Goal: Information Seeking & Learning: Learn about a topic

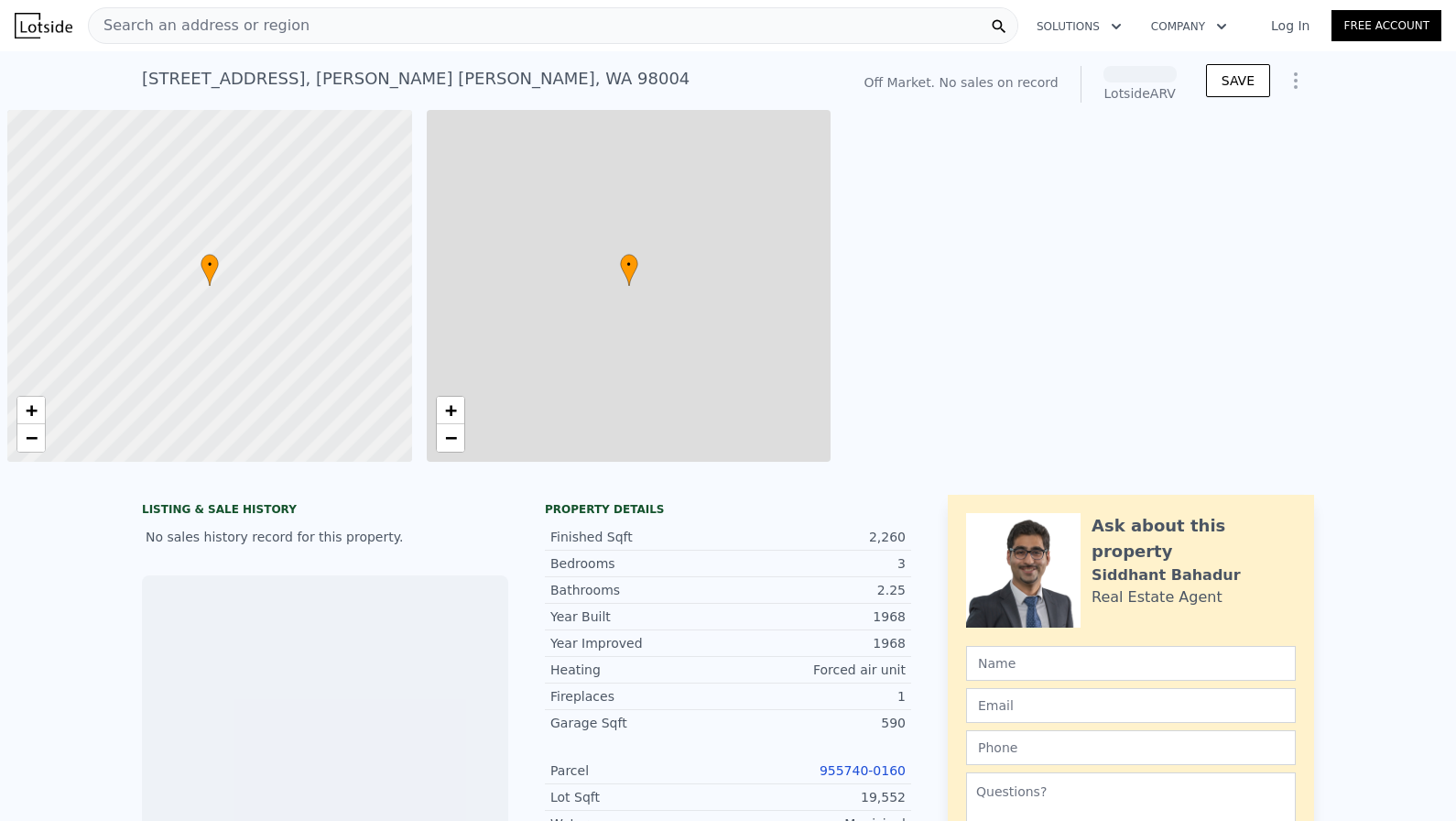
scroll to position [0, 8]
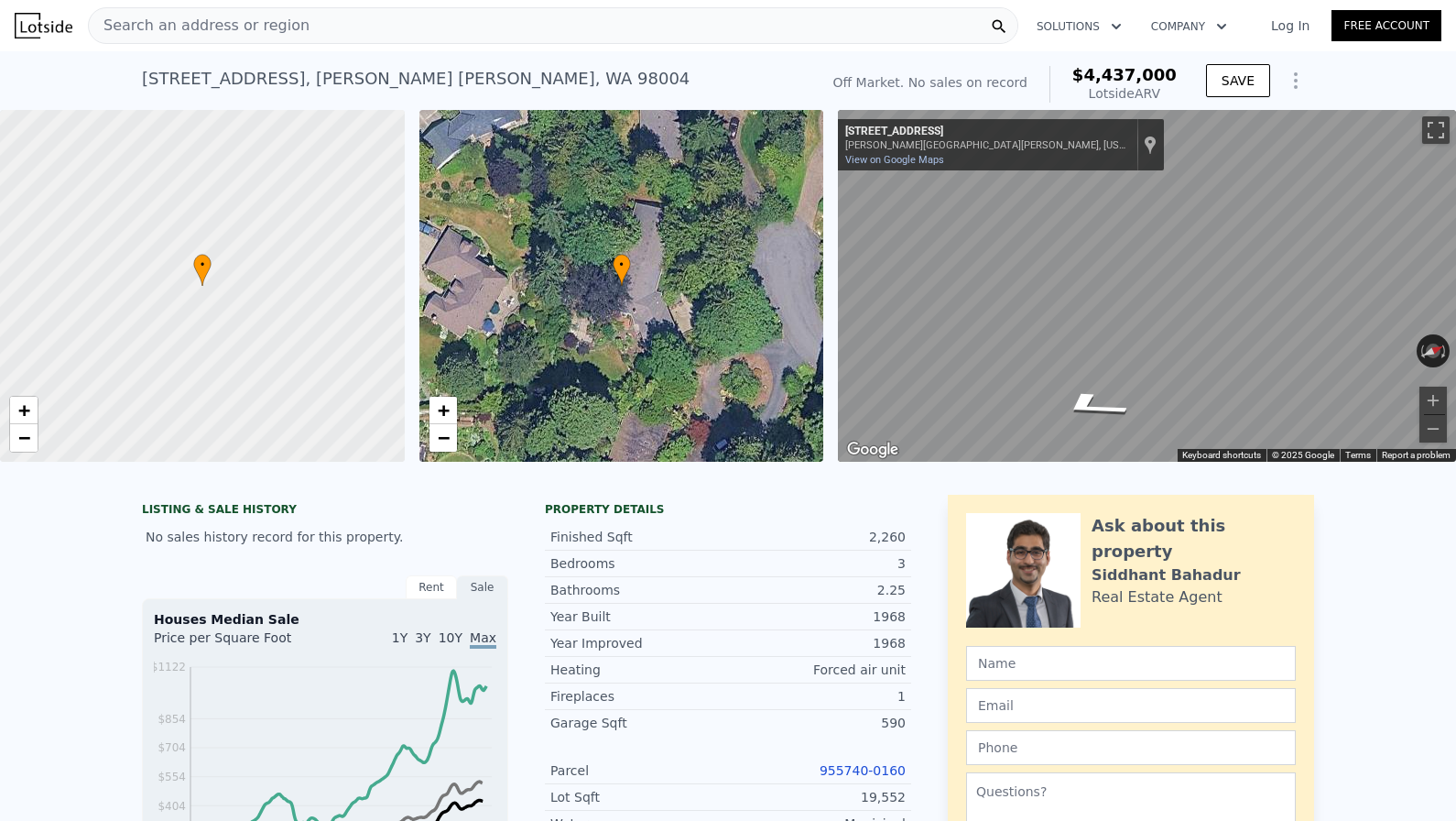
click at [630, 362] on div "• + − • + − ← Move left → Move right ↑ Move up ↓ Move down + Zoom in - Zoom out…" at bounding box center [728, 286] width 1456 height 352
click at [448, 439] on span "−" at bounding box center [442, 438] width 12 height 23
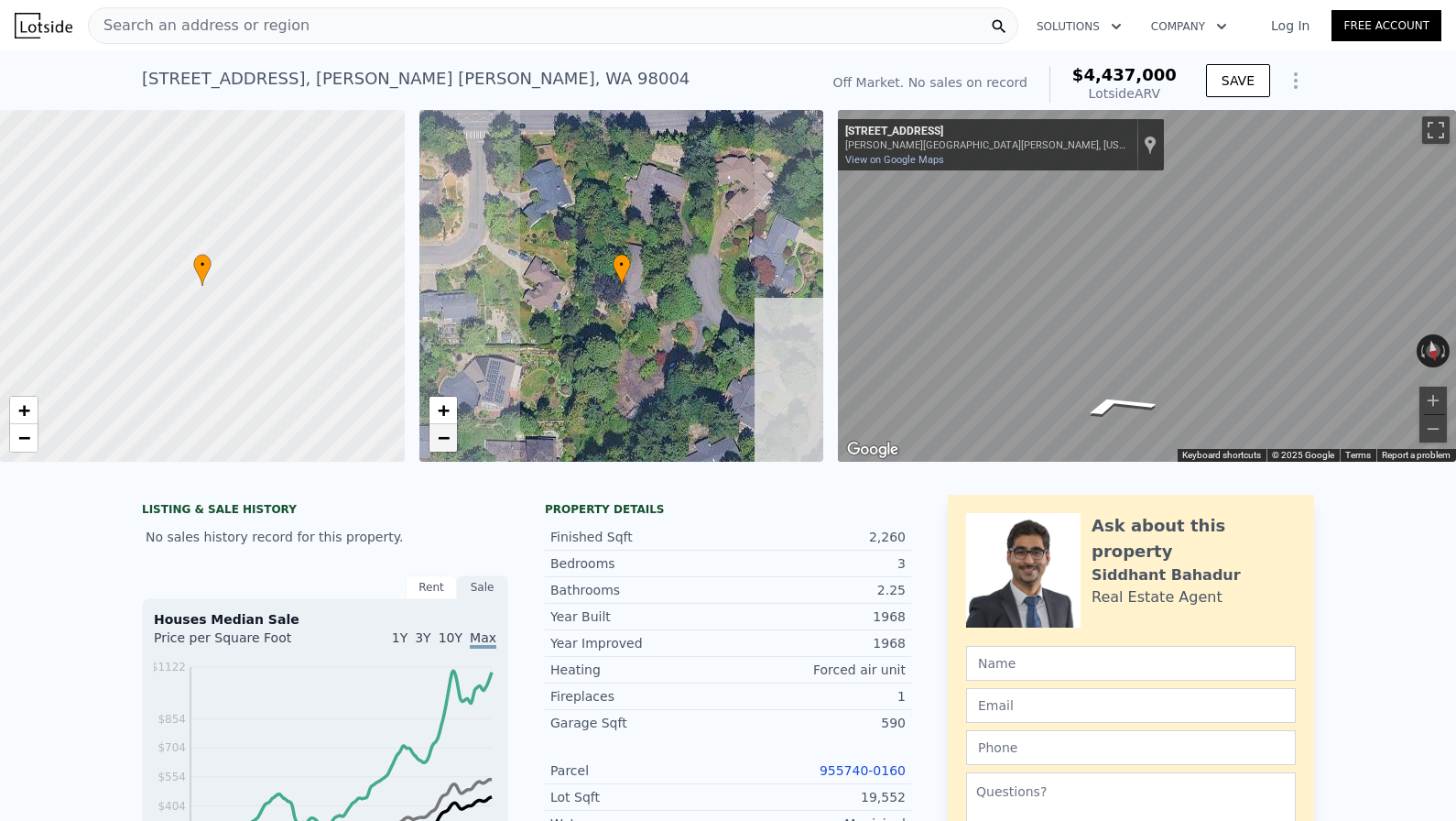
click at [448, 439] on span "−" at bounding box center [442, 438] width 12 height 23
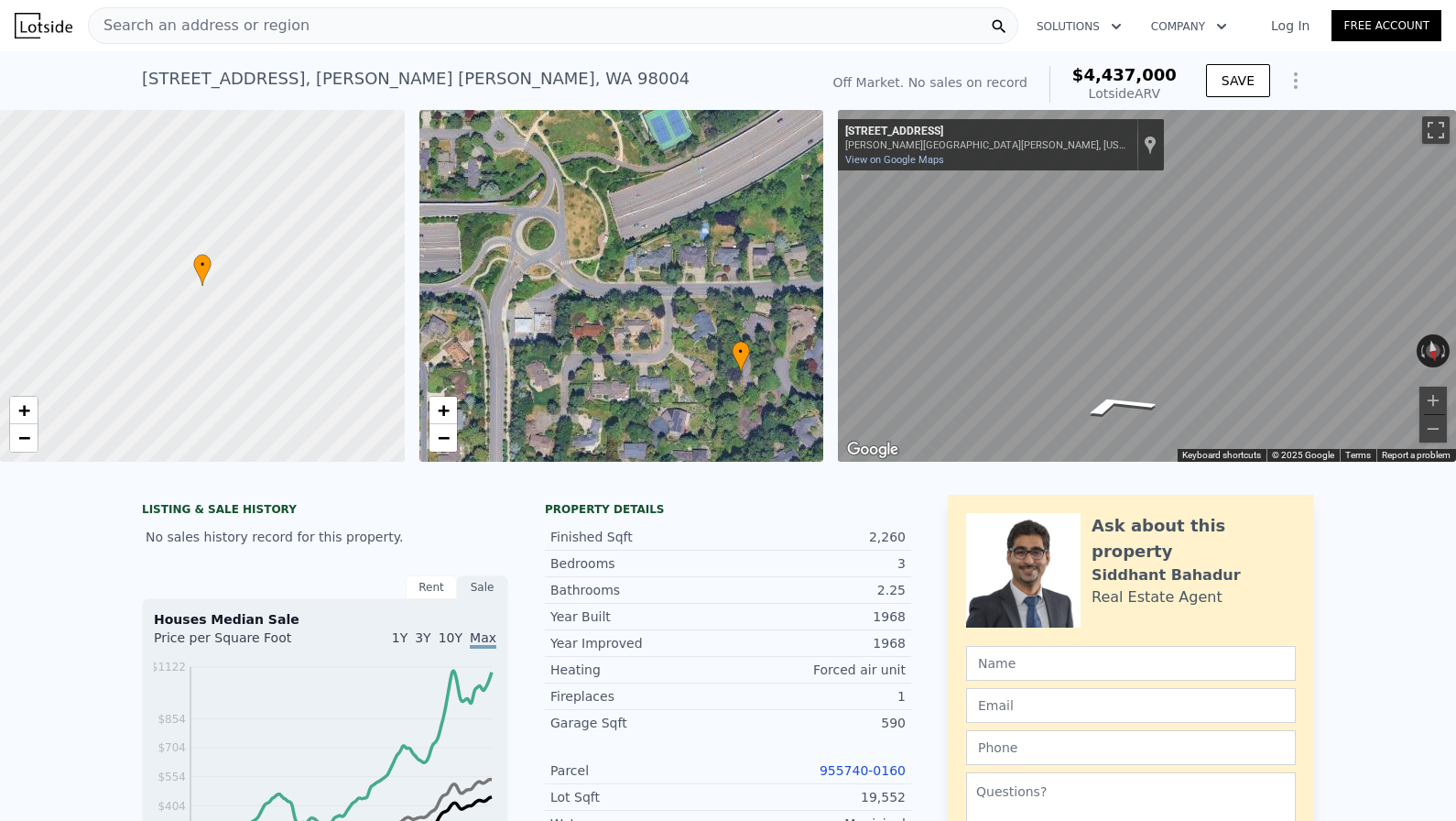
drag, startPoint x: 549, startPoint y: 282, endPoint x: 668, endPoint y: 369, distance: 147.4
click at [668, 369] on div "• + −" at bounding box center [621, 286] width 405 height 352
click at [442, 403] on span "+" at bounding box center [442, 410] width 12 height 23
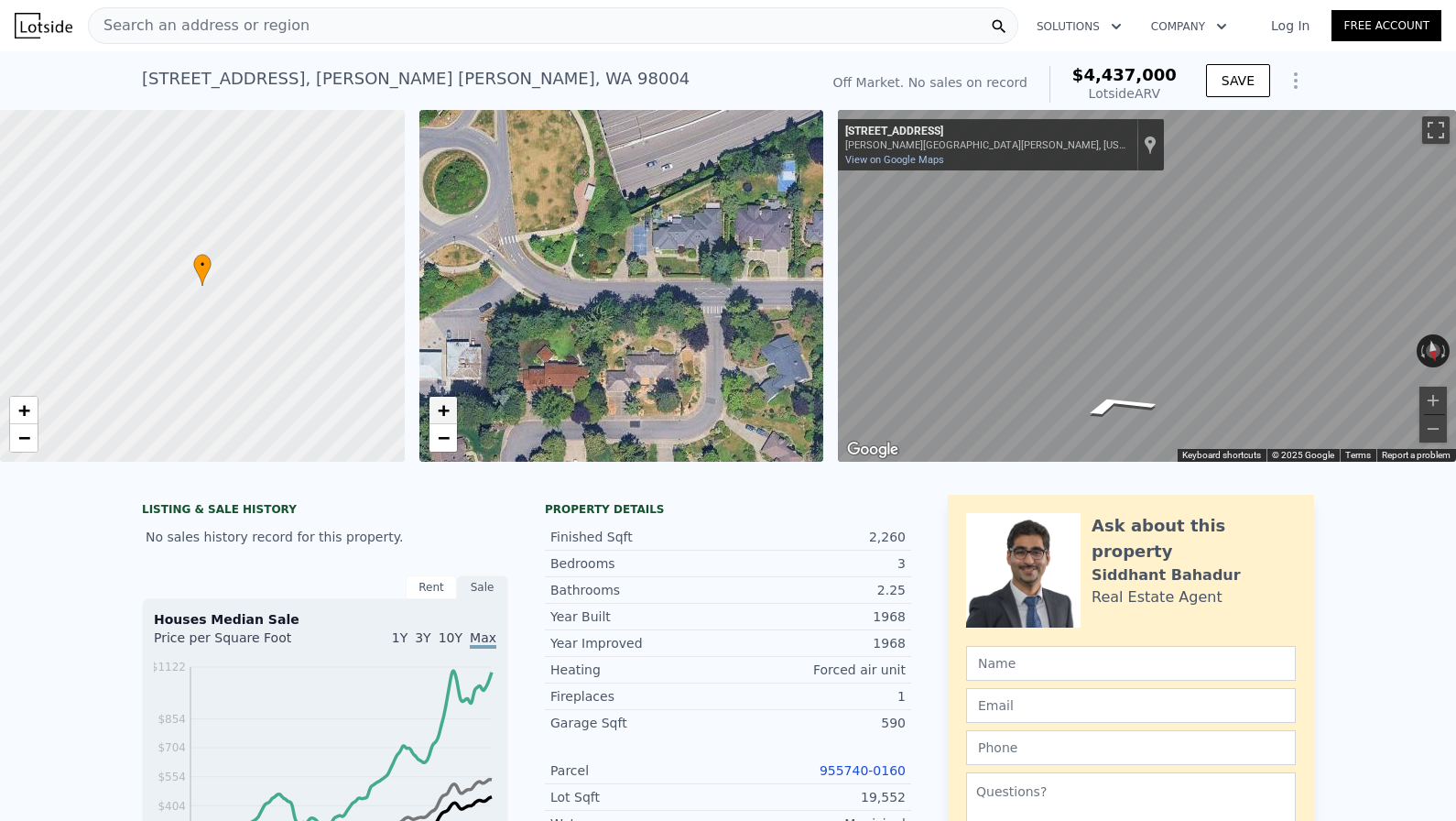
click at [442, 403] on span "+" at bounding box center [442, 410] width 12 height 23
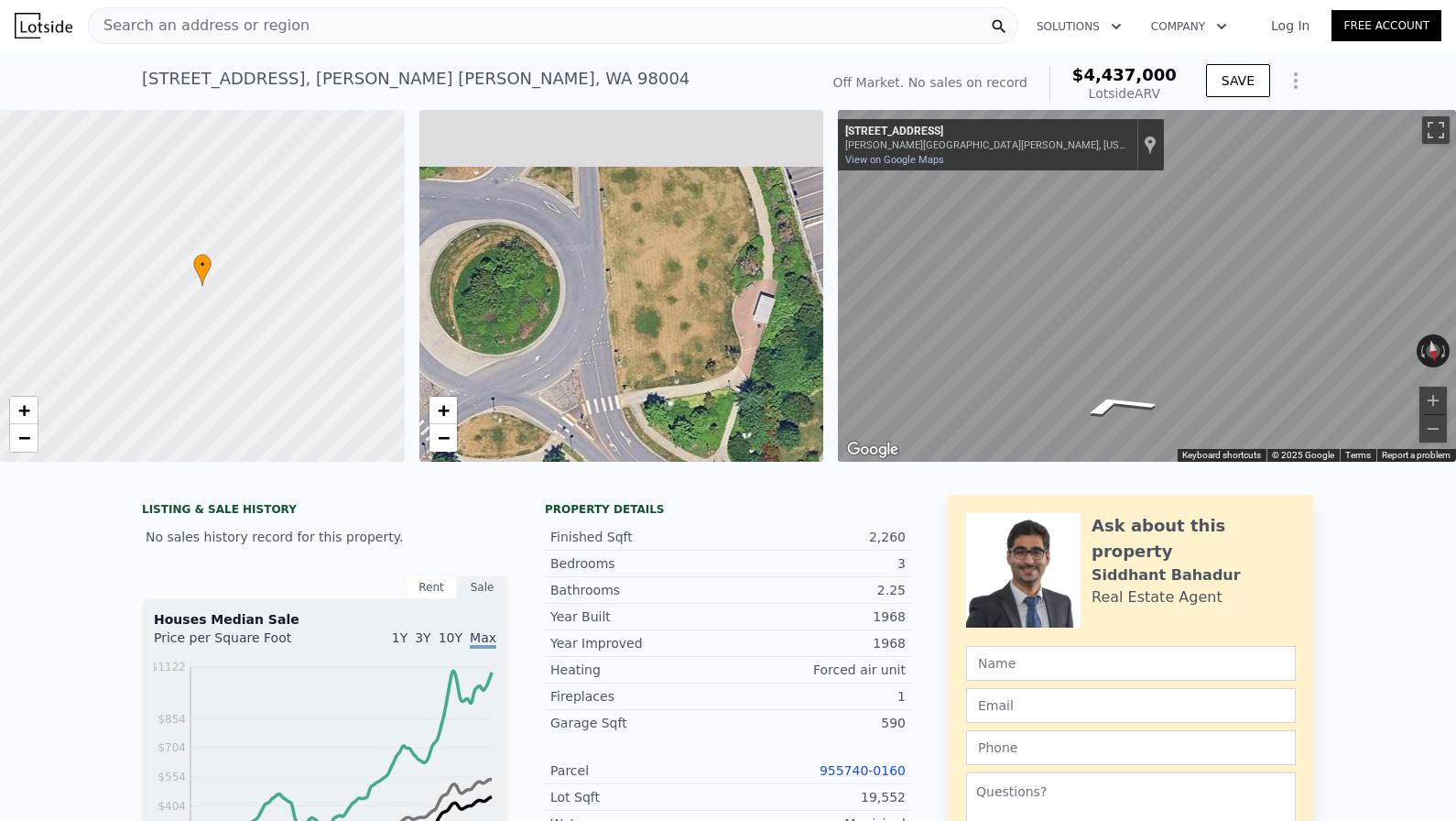
drag, startPoint x: 533, startPoint y: 281, endPoint x: 729, endPoint y: 521, distance: 309.9
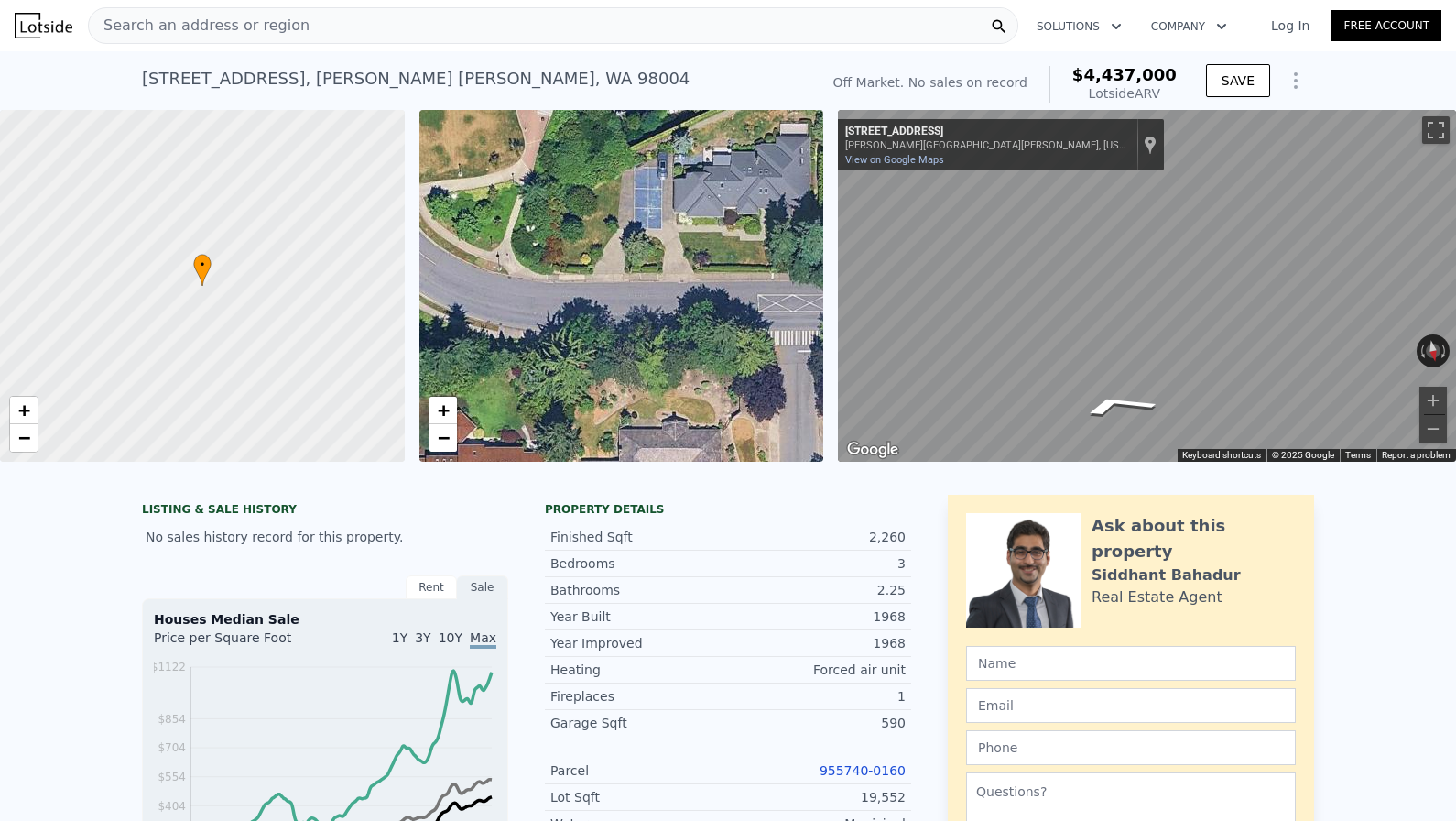
drag, startPoint x: 764, startPoint y: 315, endPoint x: 556, endPoint y: 68, distance: 322.9
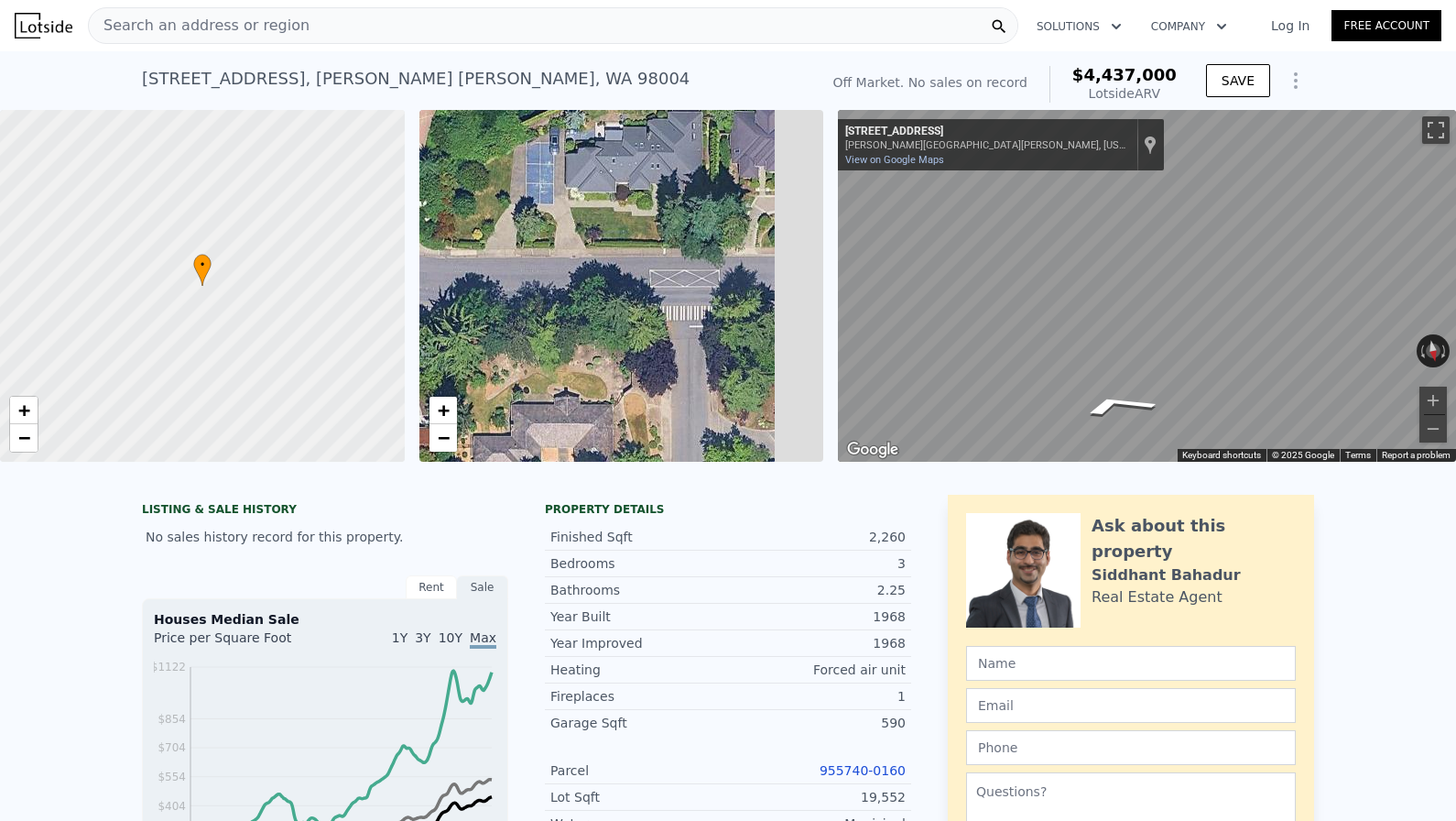
drag, startPoint x: 674, startPoint y: 297, endPoint x: 519, endPoint y: 272, distance: 157.0
click at [521, 273] on div "• + −" at bounding box center [621, 286] width 405 height 352
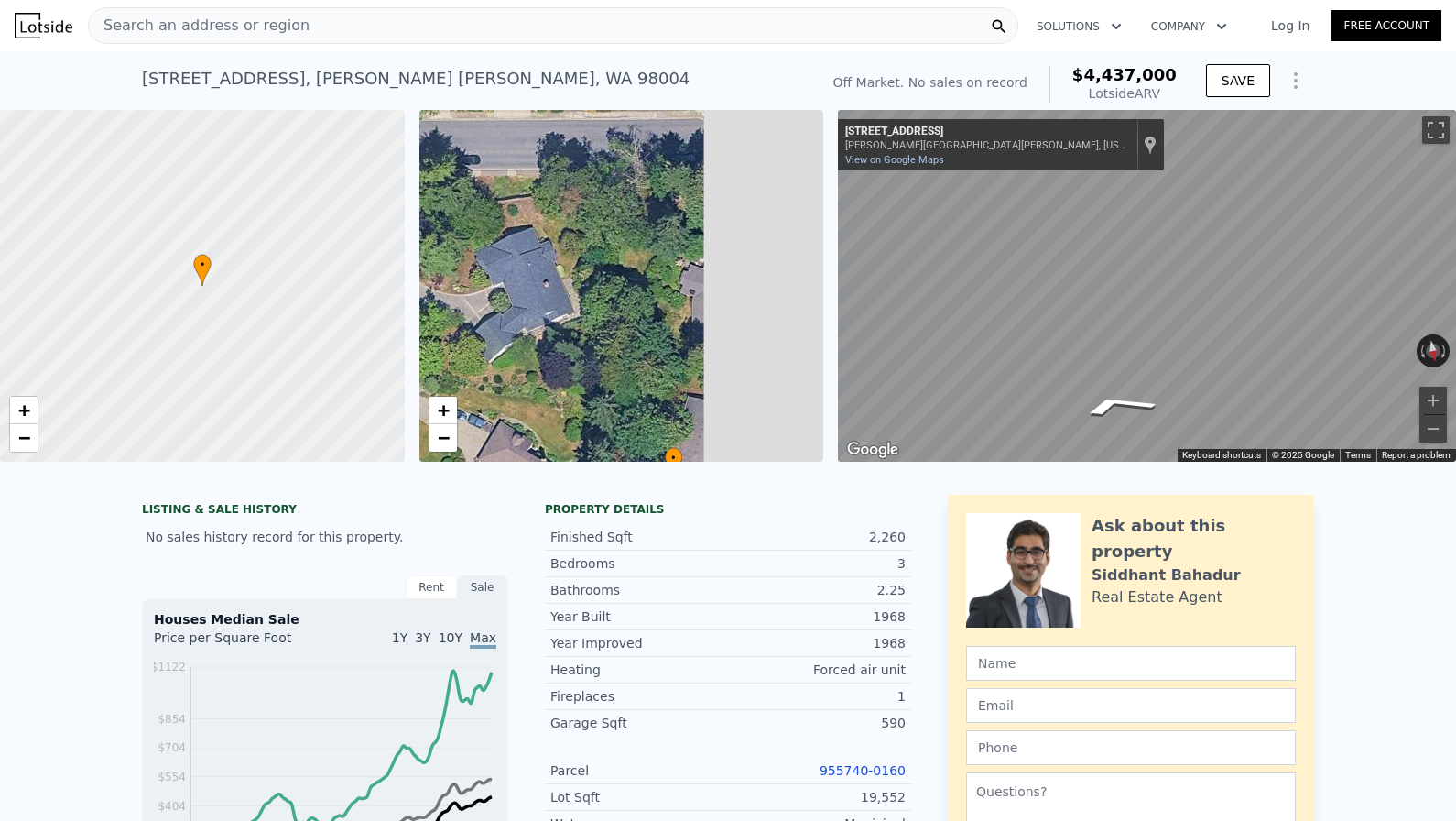
drag, startPoint x: 655, startPoint y: 308, endPoint x: 382, endPoint y: 172, distance: 305.0
click at [383, 173] on div "• + − • + − ← Move left → Move right ↑ Move up ↓ Move down + Zoom in - Zoom out…" at bounding box center [728, 286] width 1456 height 352
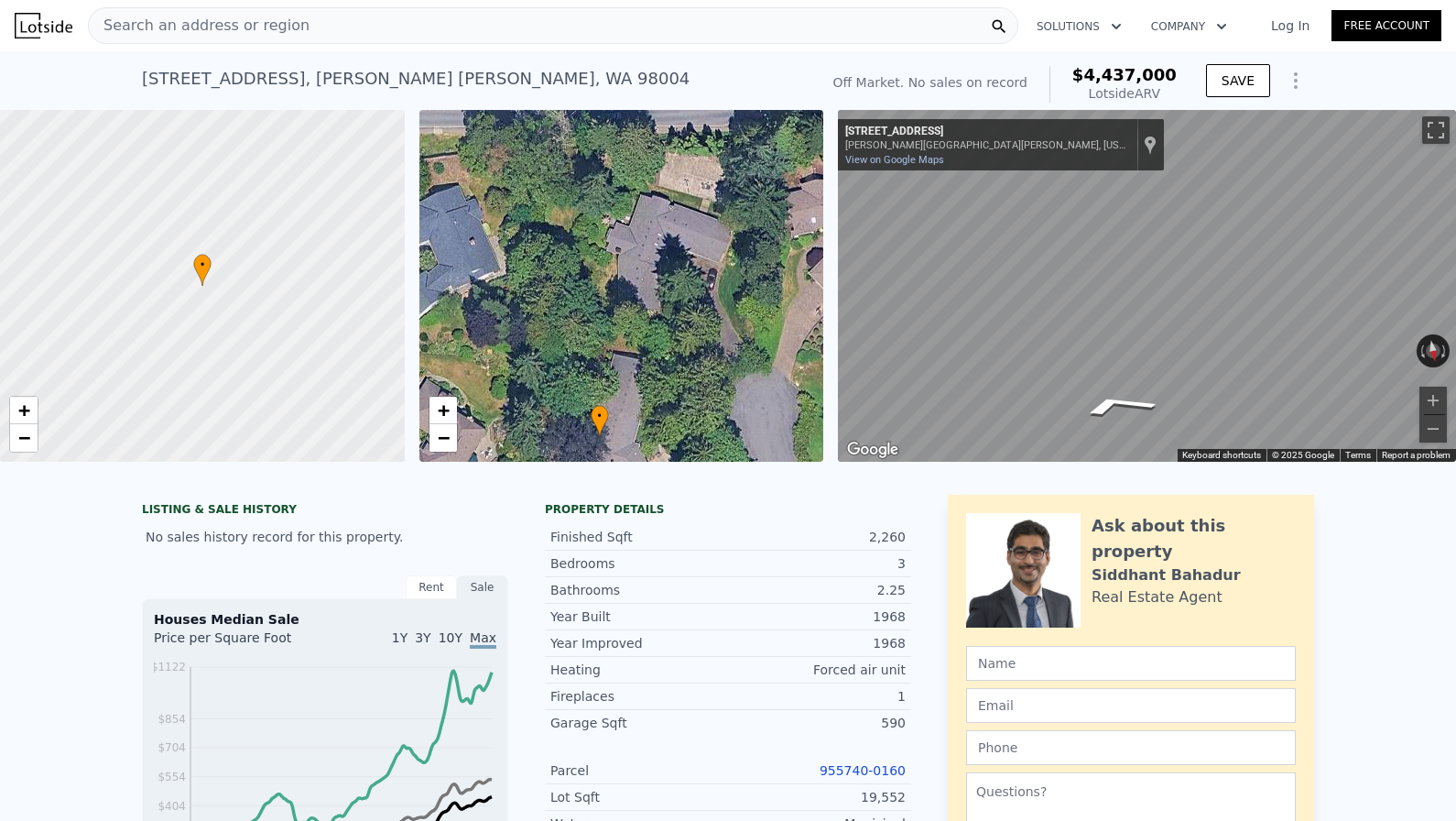
drag, startPoint x: 768, startPoint y: 389, endPoint x: 707, endPoint y: 357, distance: 68.9
click at [707, 357] on div "• + −" at bounding box center [621, 286] width 405 height 352
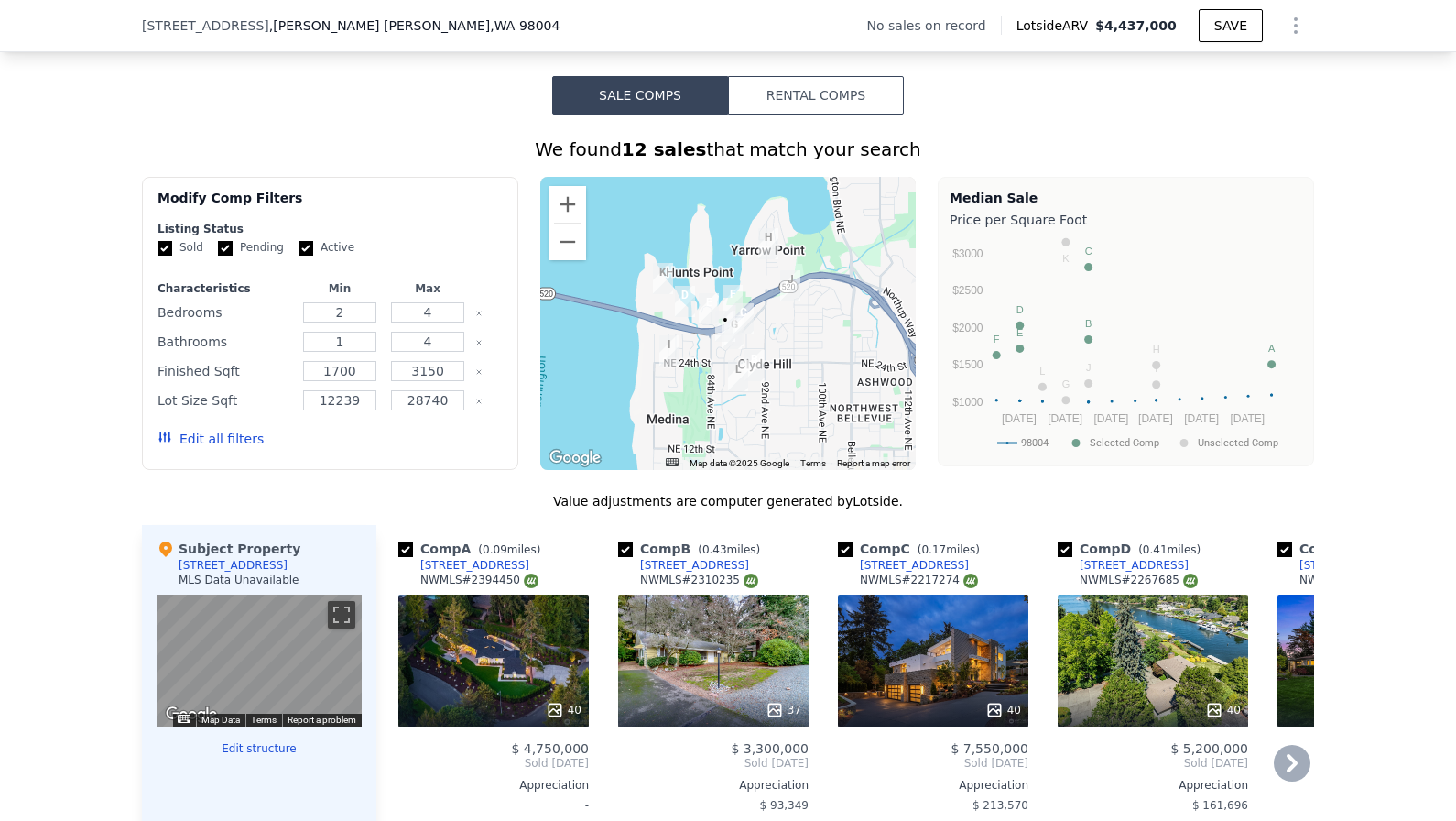
scroll to position [1591, 0]
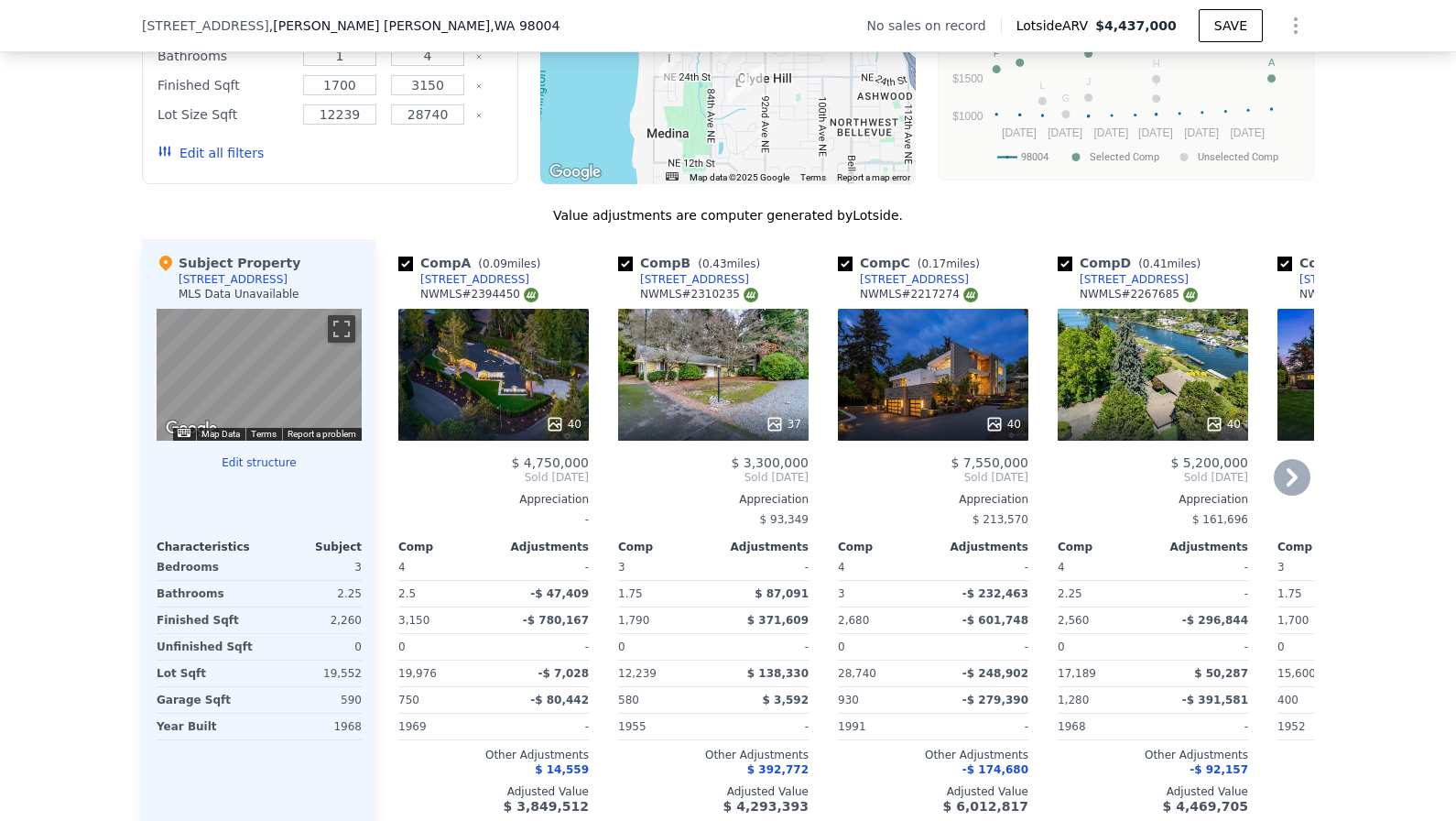
click at [539, 348] on div "40" at bounding box center [492, 375] width 190 height 132
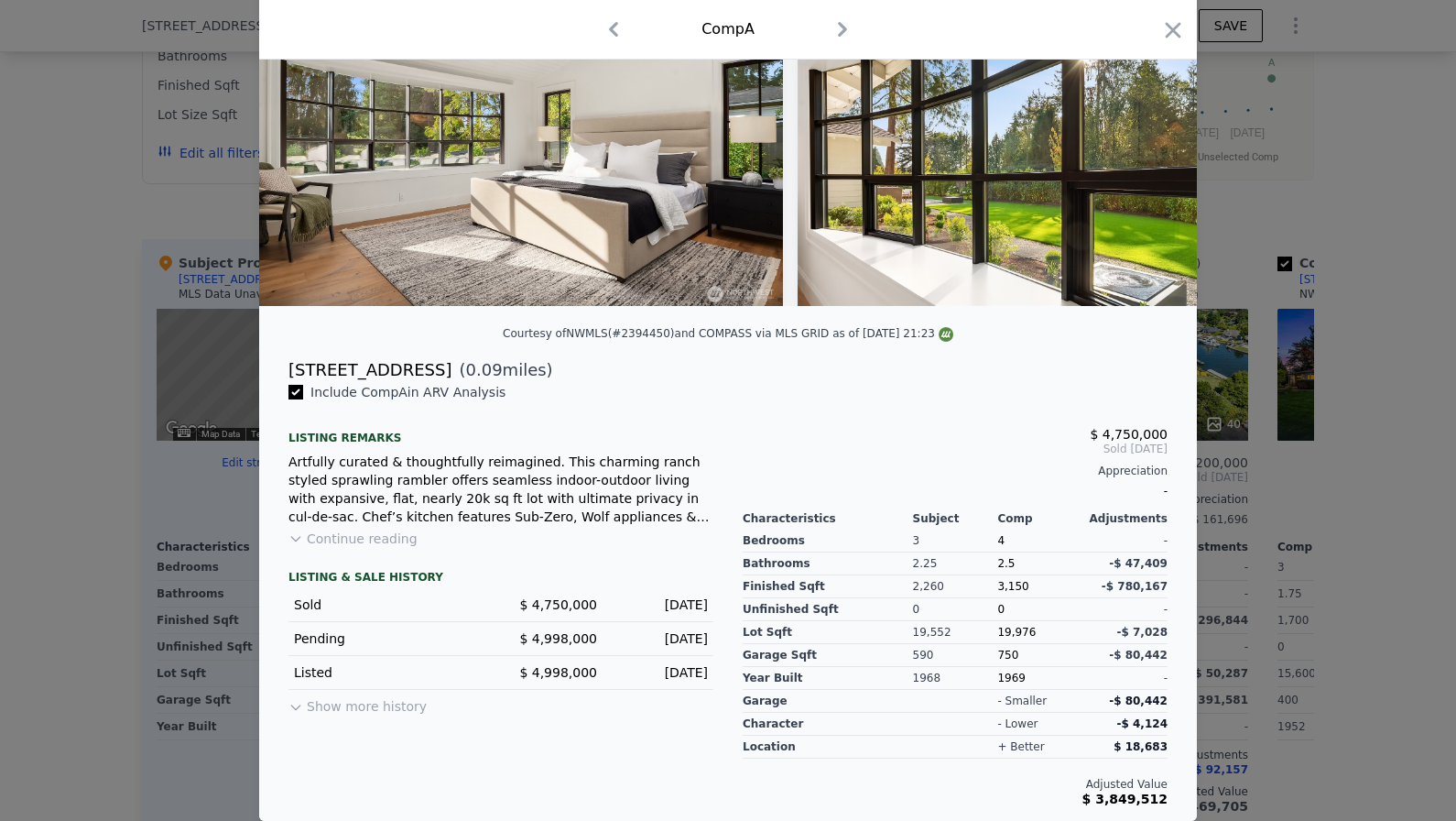
scroll to position [164, 0]
click at [337, 702] on button "Show more history" at bounding box center [357, 702] width 138 height 26
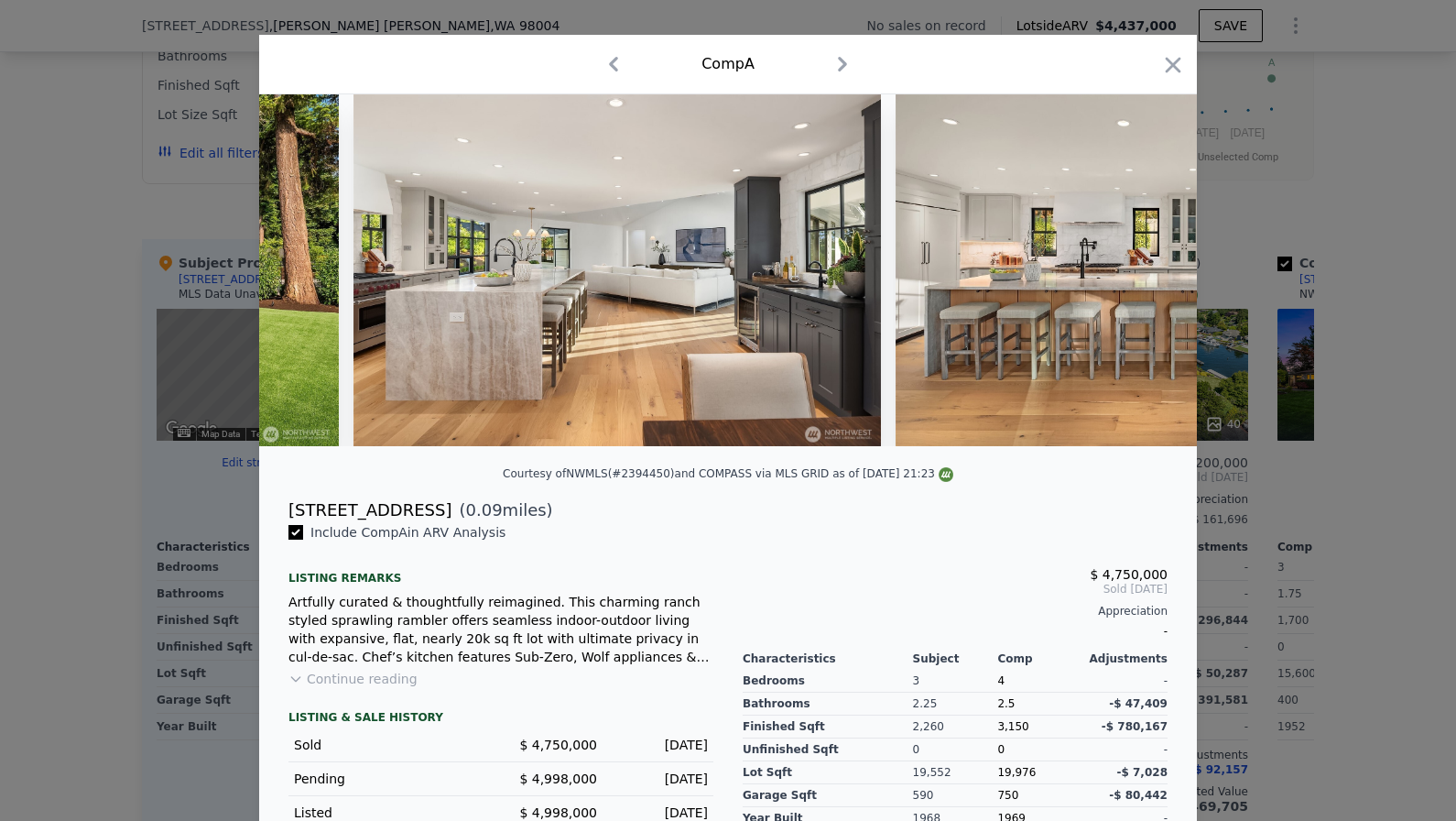
scroll to position [0, 7396]
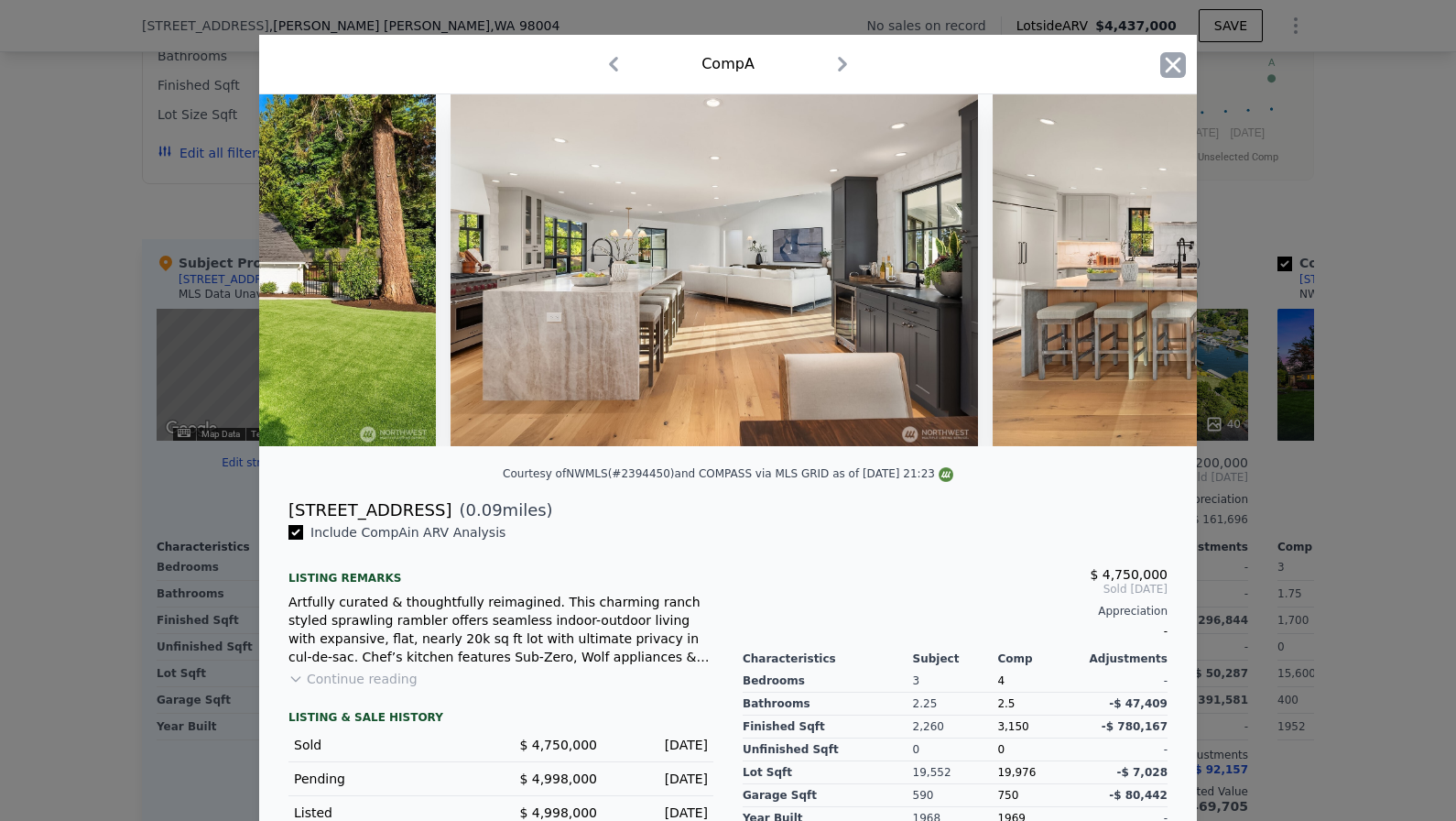
click at [1170, 62] on icon "button" at bounding box center [1173, 65] width 15 height 15
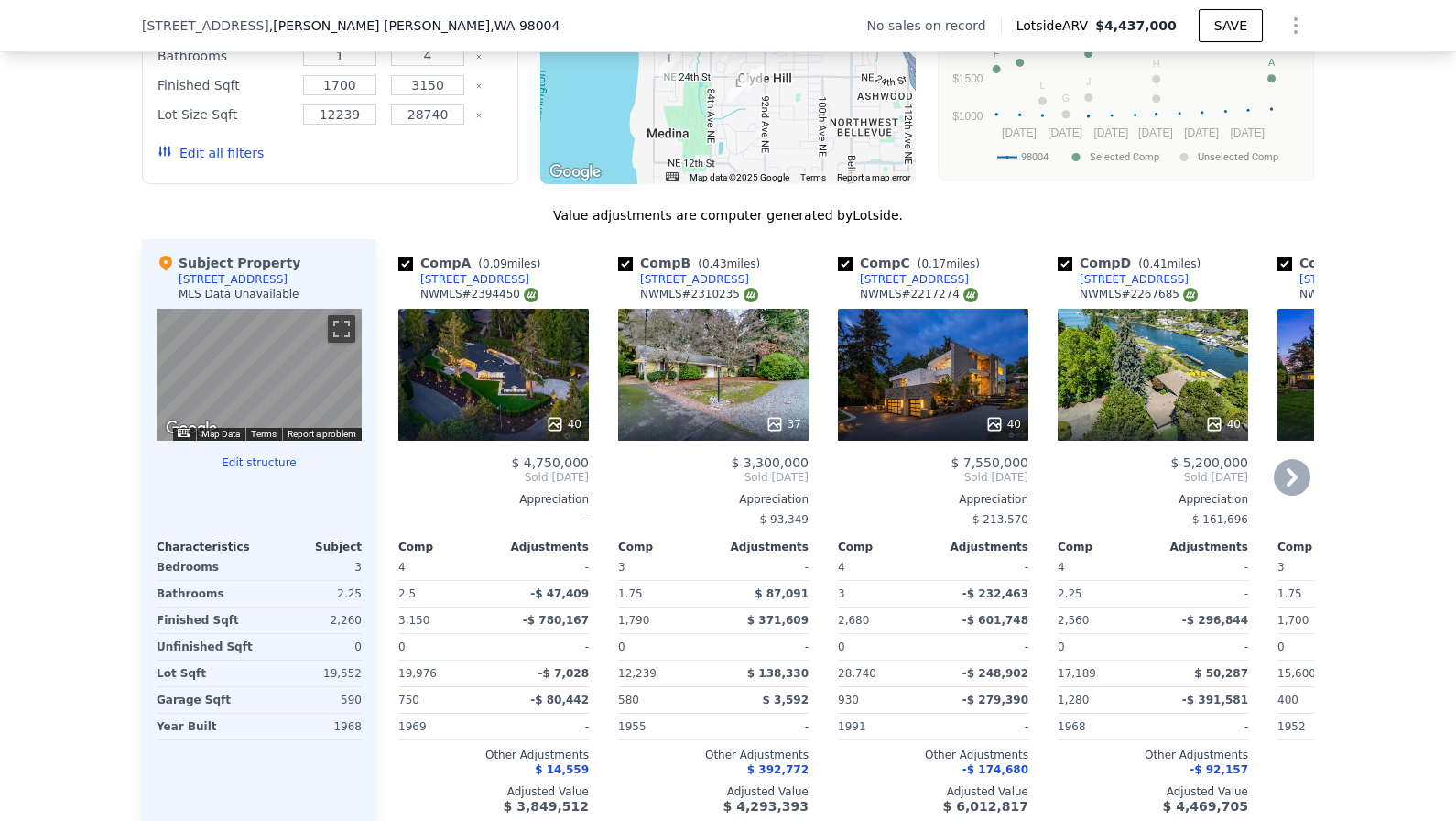
click at [964, 388] on div "40" at bounding box center [933, 375] width 190 height 132
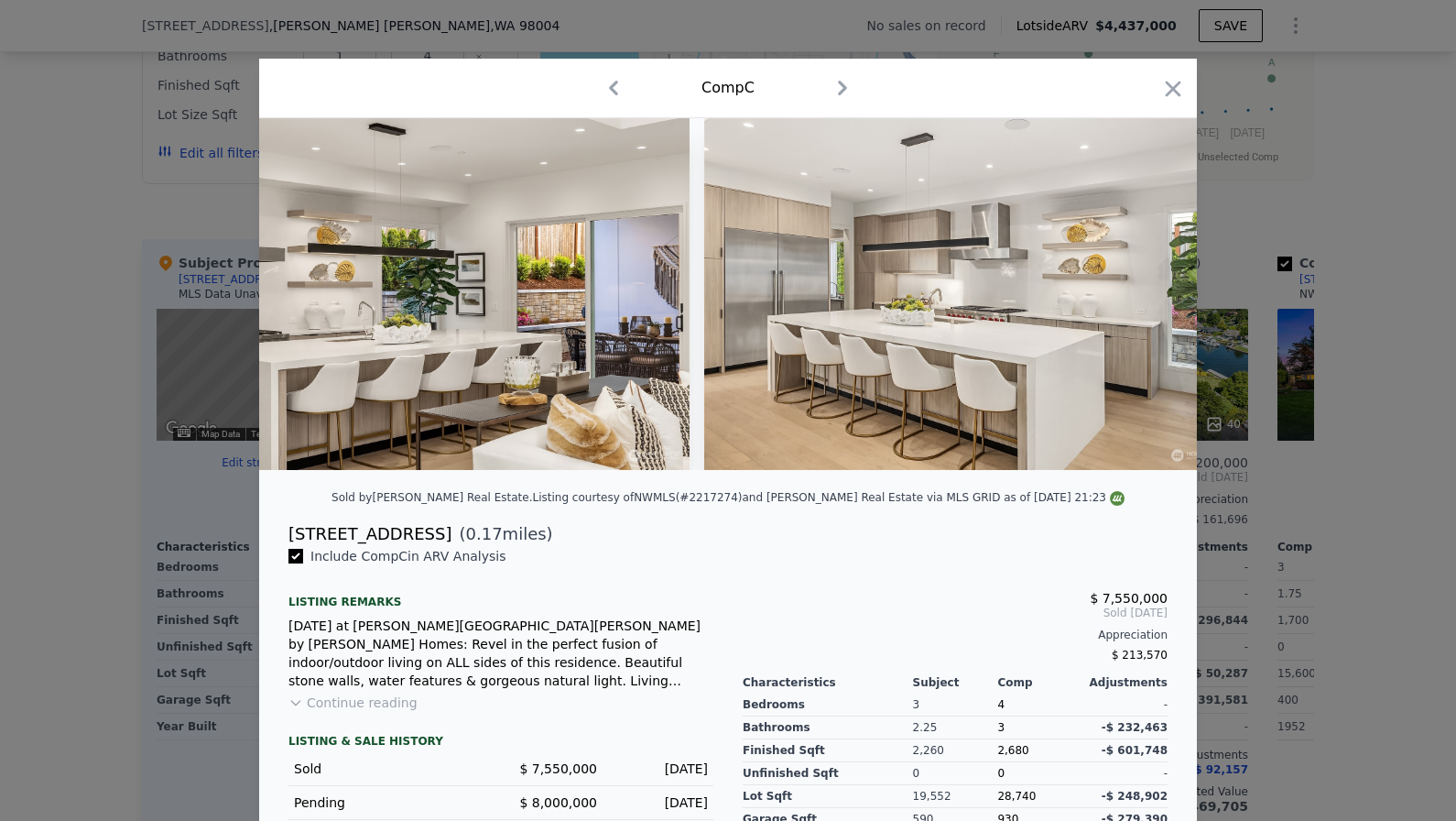
scroll to position [0, 4219]
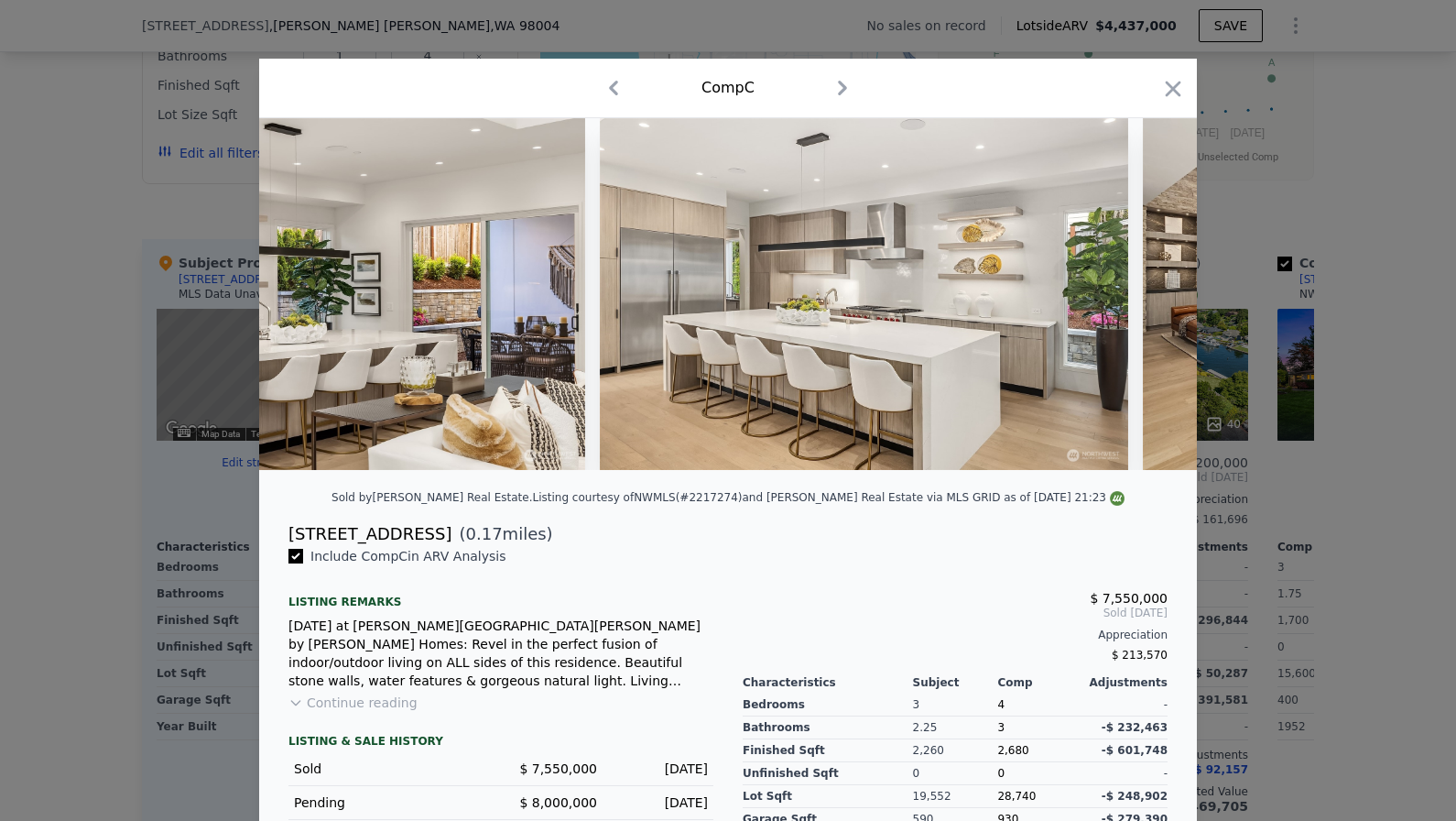
click at [1188, 79] on div "Comp C" at bounding box center [727, 89] width 938 height 60
click at [1175, 89] on icon "button" at bounding box center [1172, 89] width 26 height 26
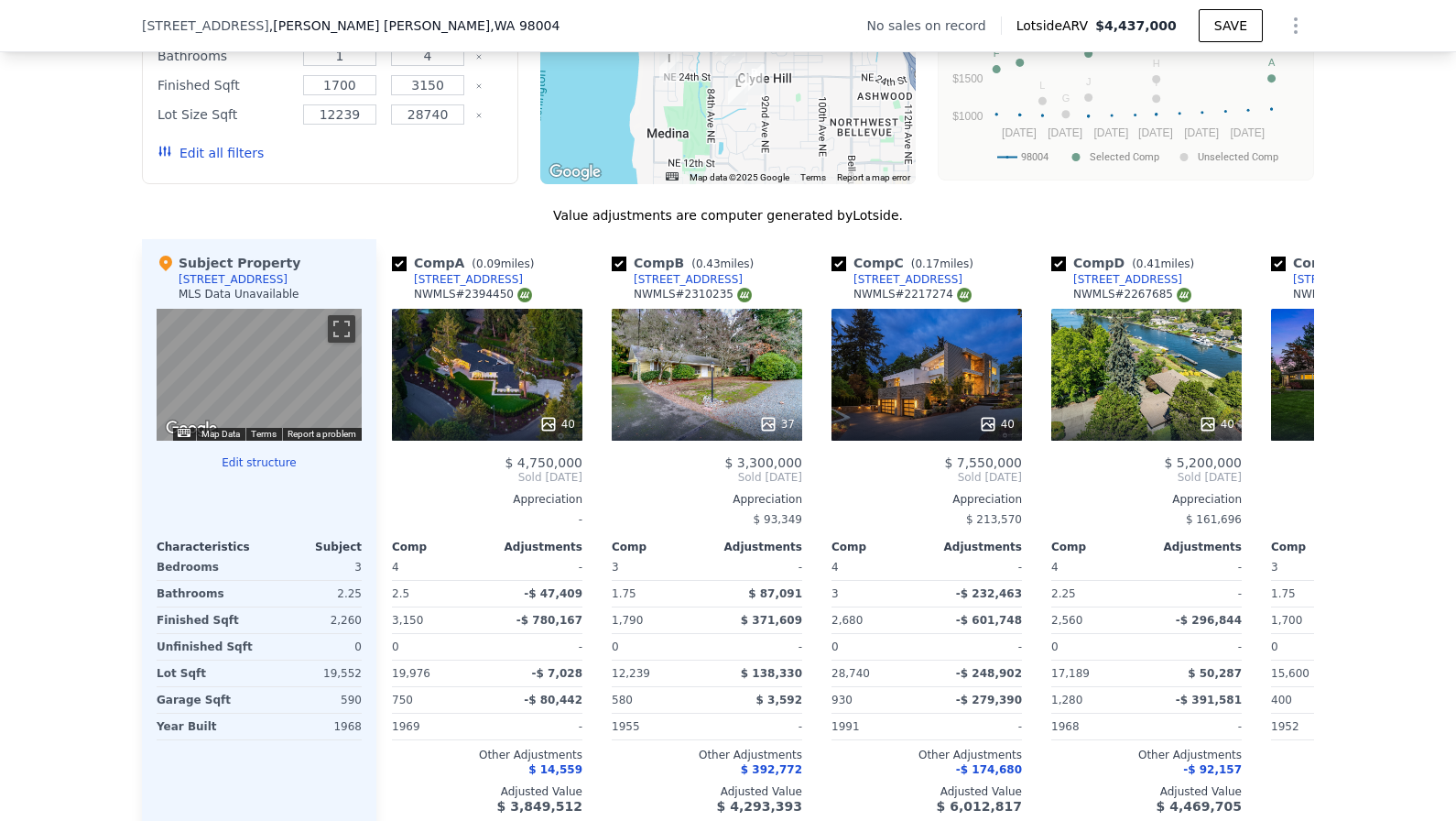
scroll to position [0, 10]
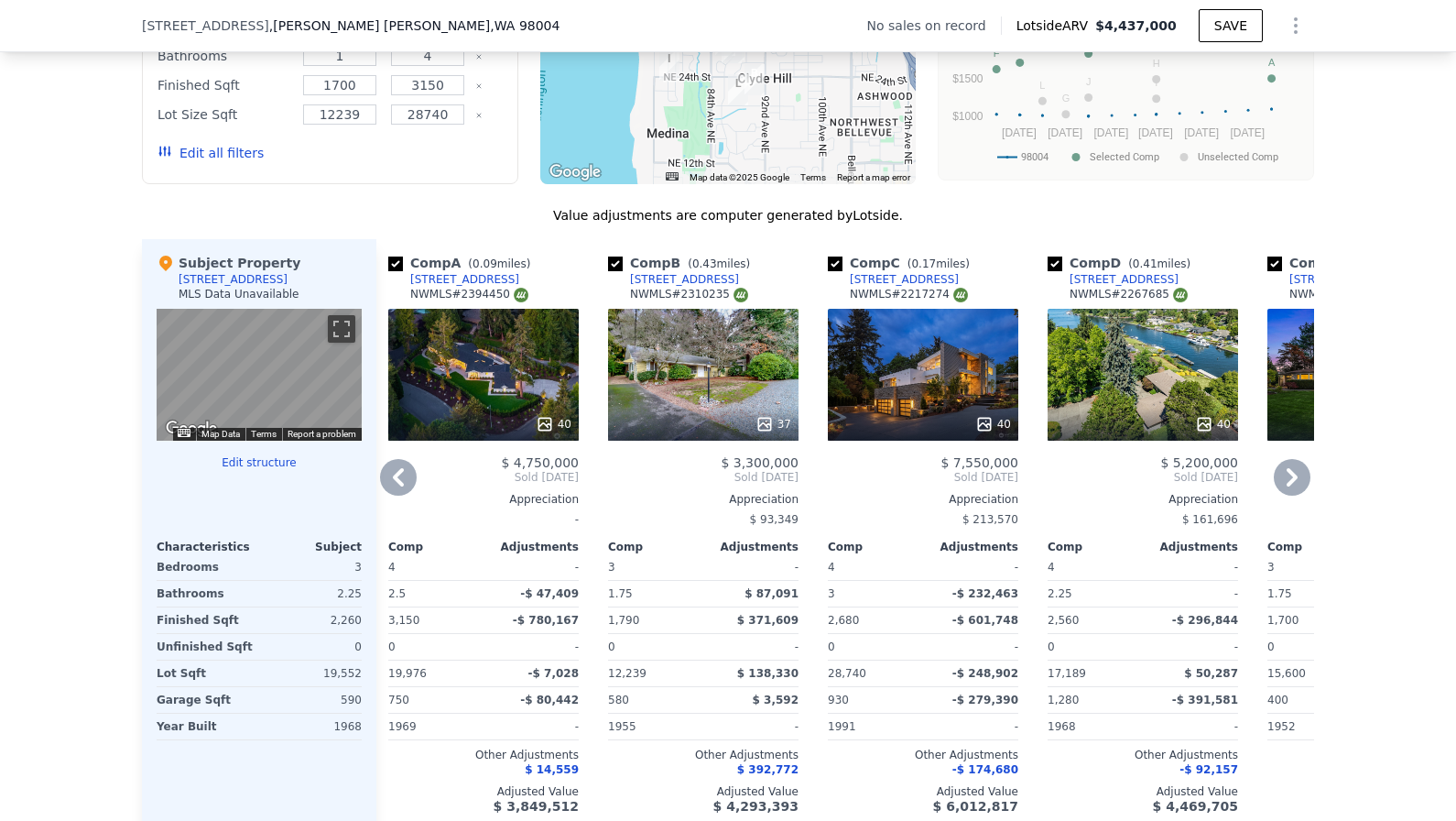
click at [752, 378] on div "37" at bounding box center [703, 375] width 190 height 132
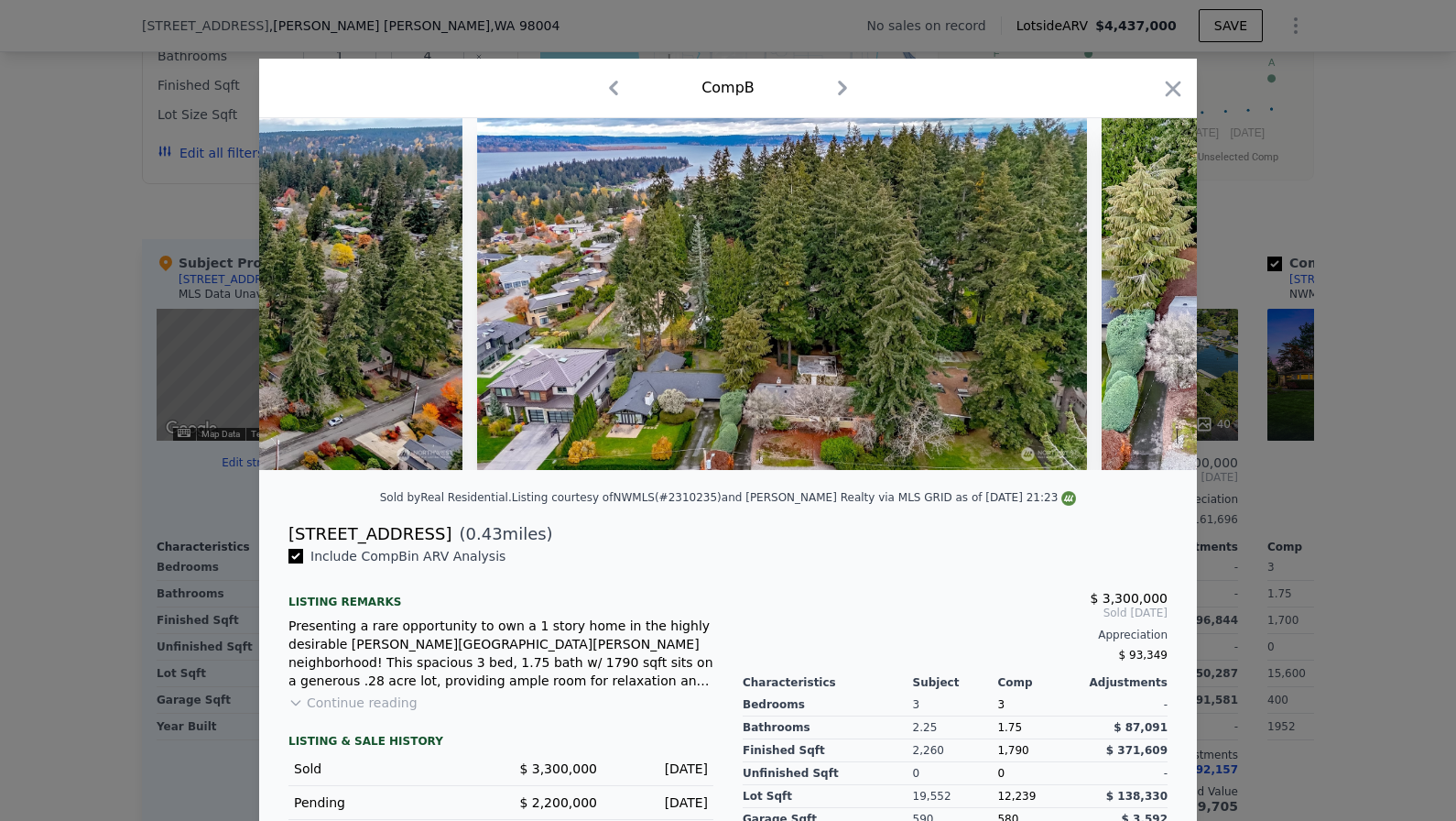
scroll to position [0, 4019]
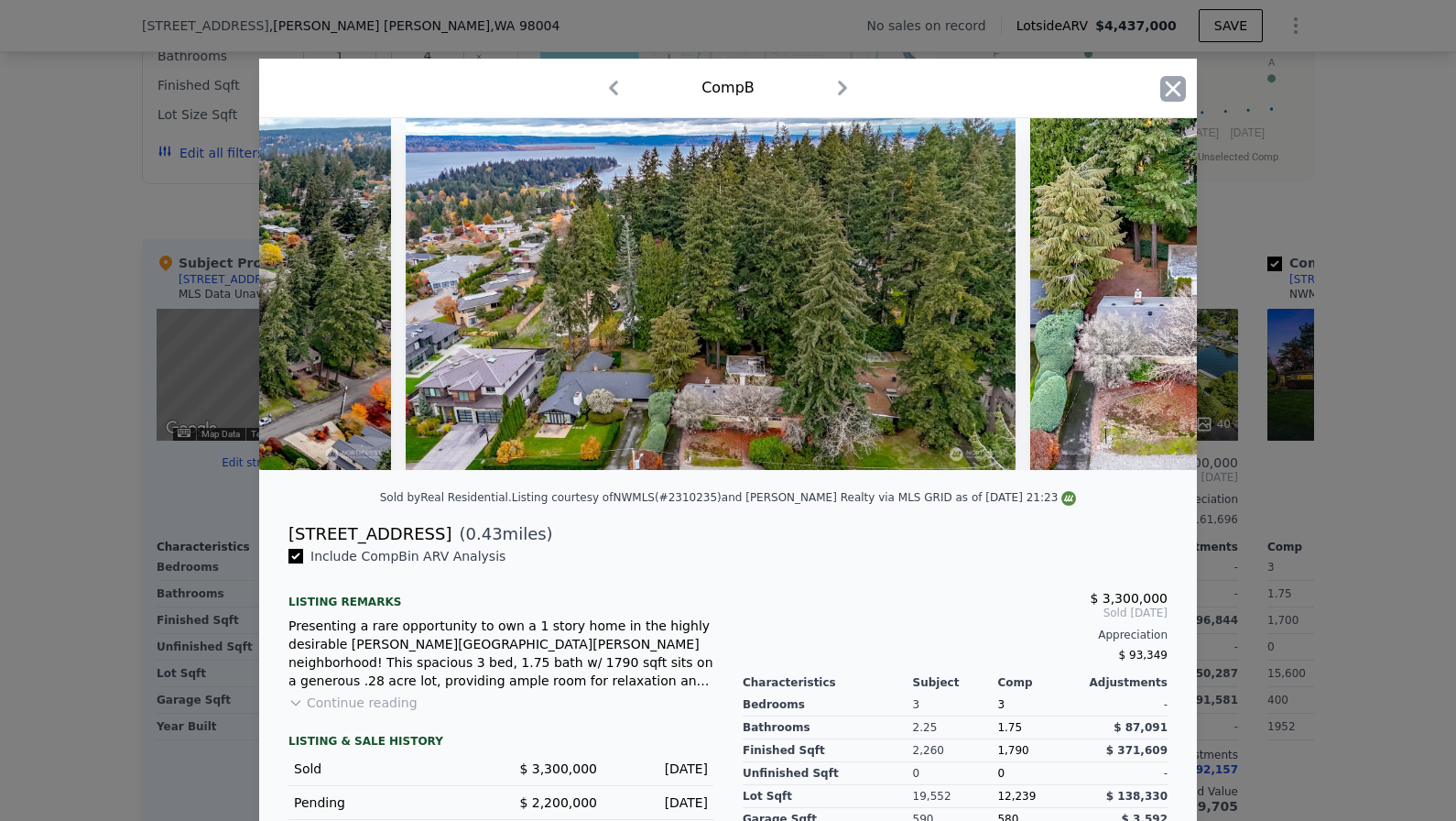
click at [1174, 85] on icon "button" at bounding box center [1172, 89] width 26 height 26
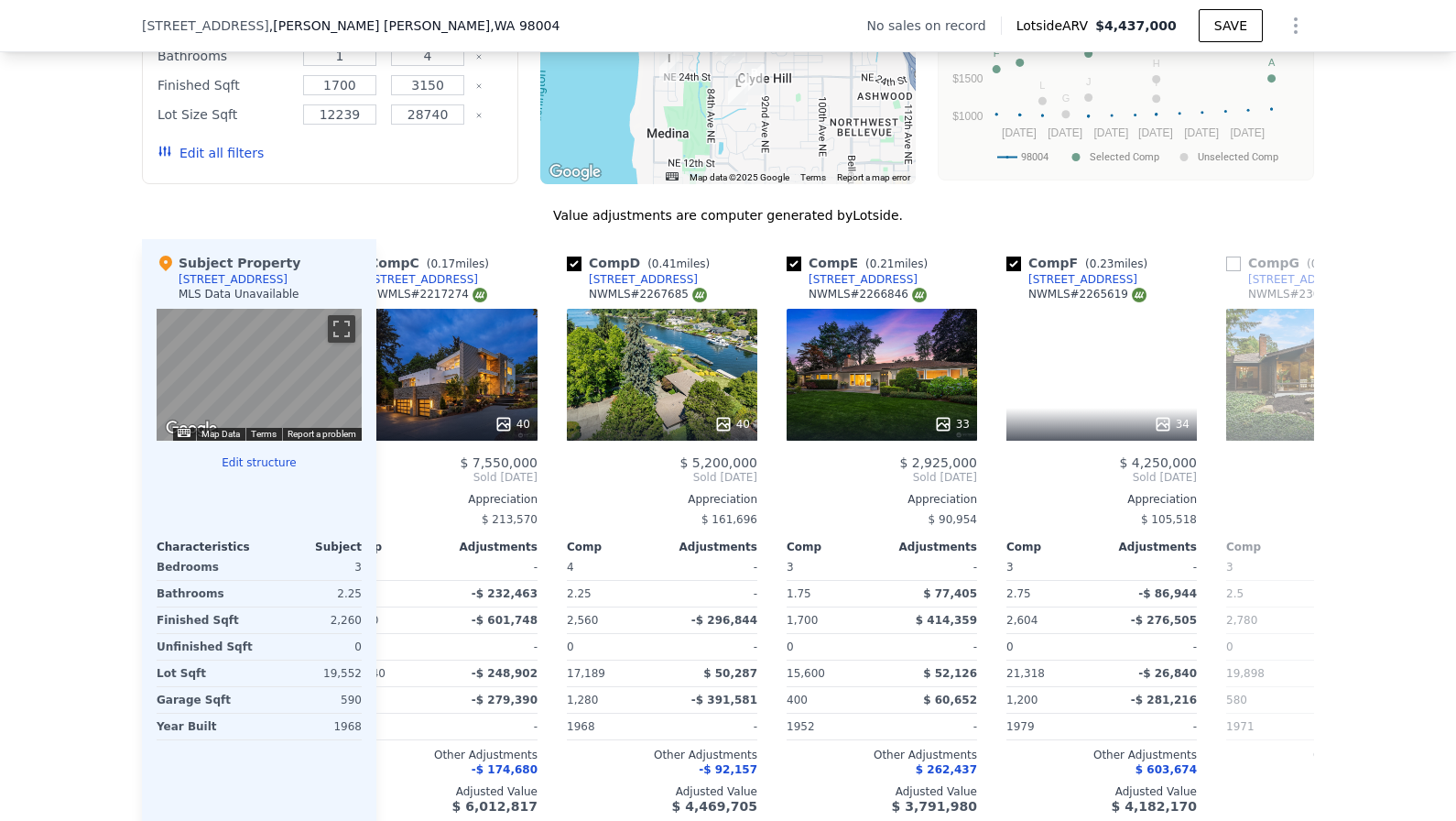
scroll to position [0, 495]
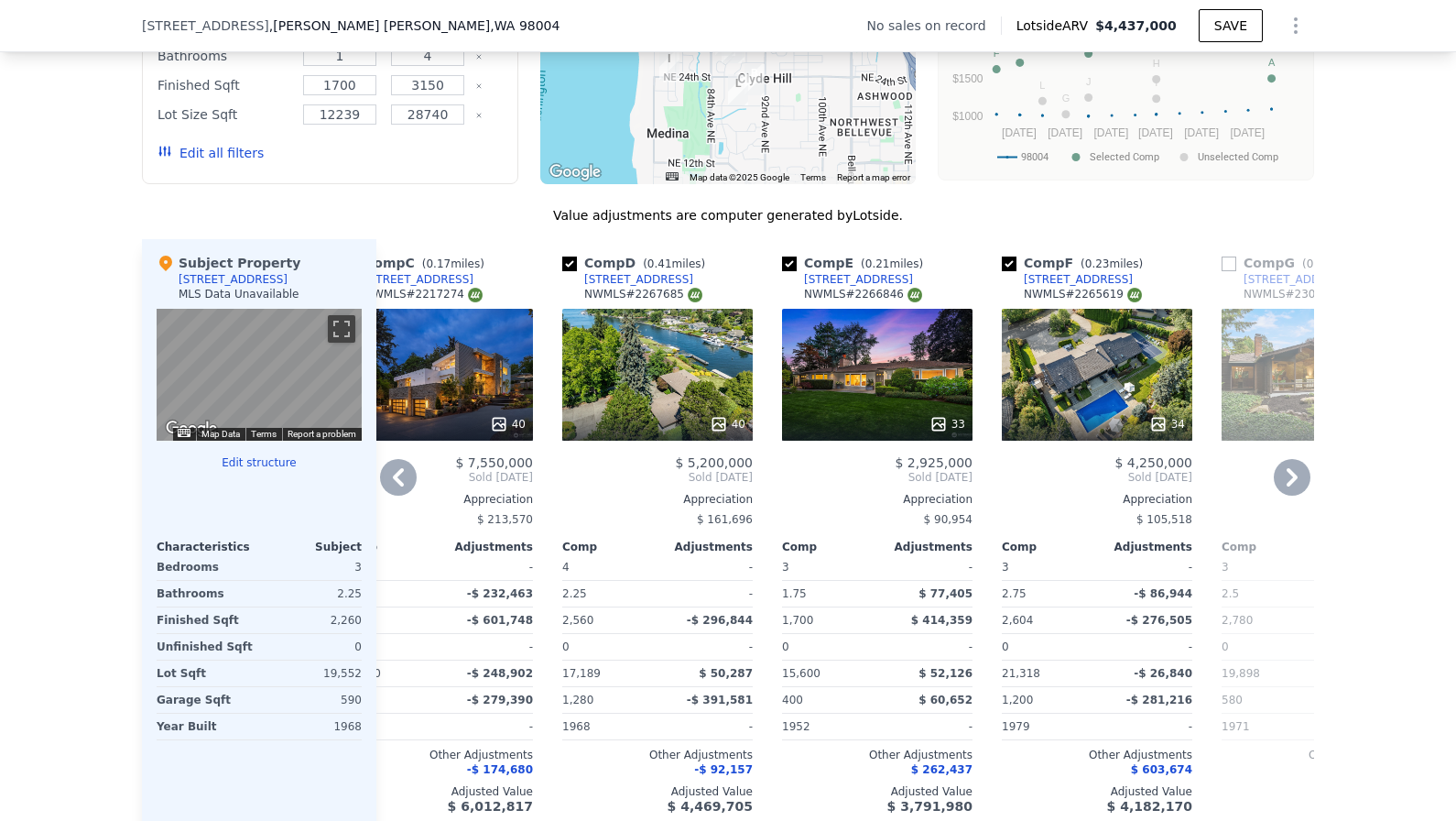
click at [724, 393] on div "40" at bounding box center [657, 375] width 190 height 132
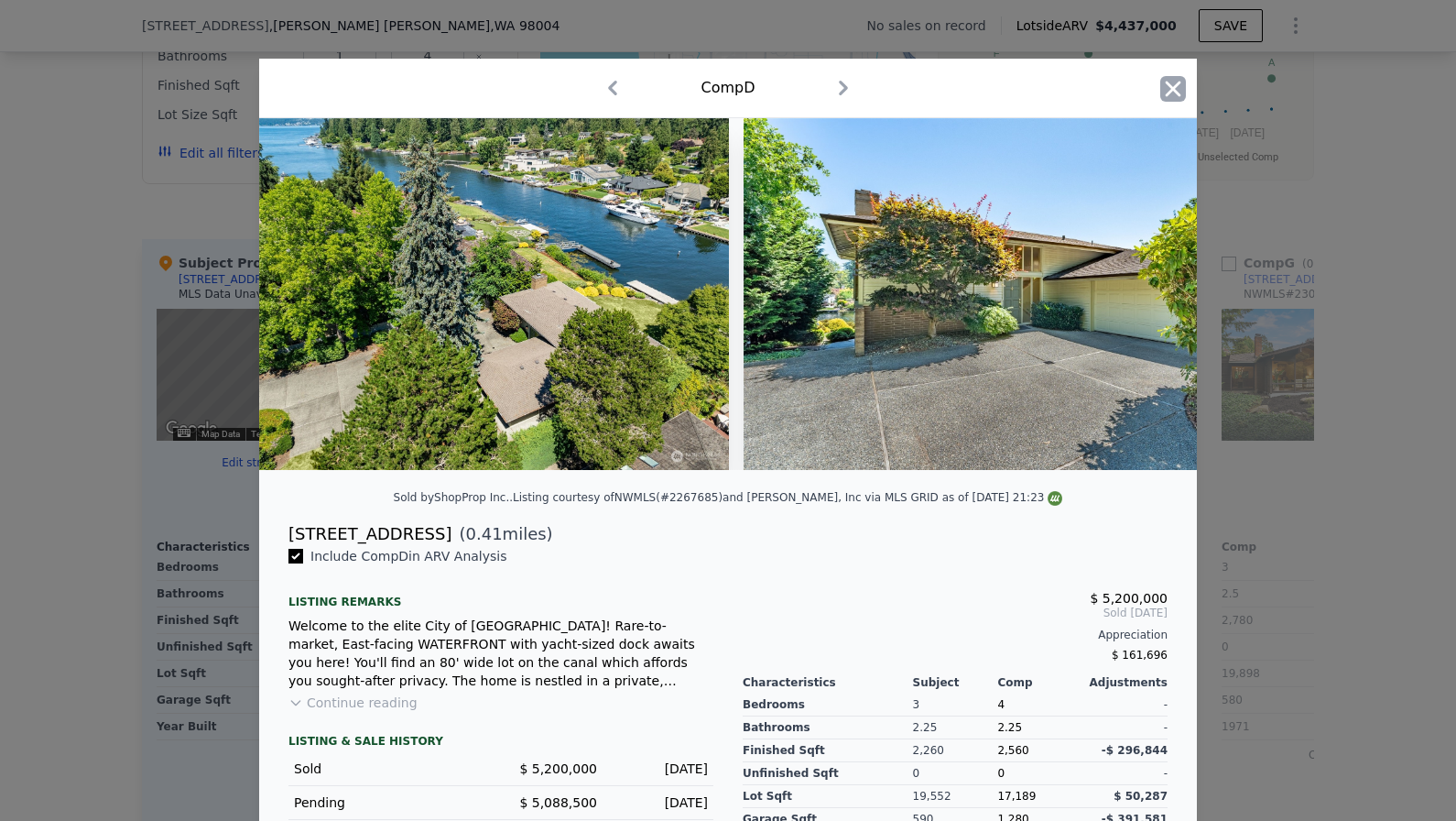
click at [1177, 83] on icon "button" at bounding box center [1173, 88] width 15 height 15
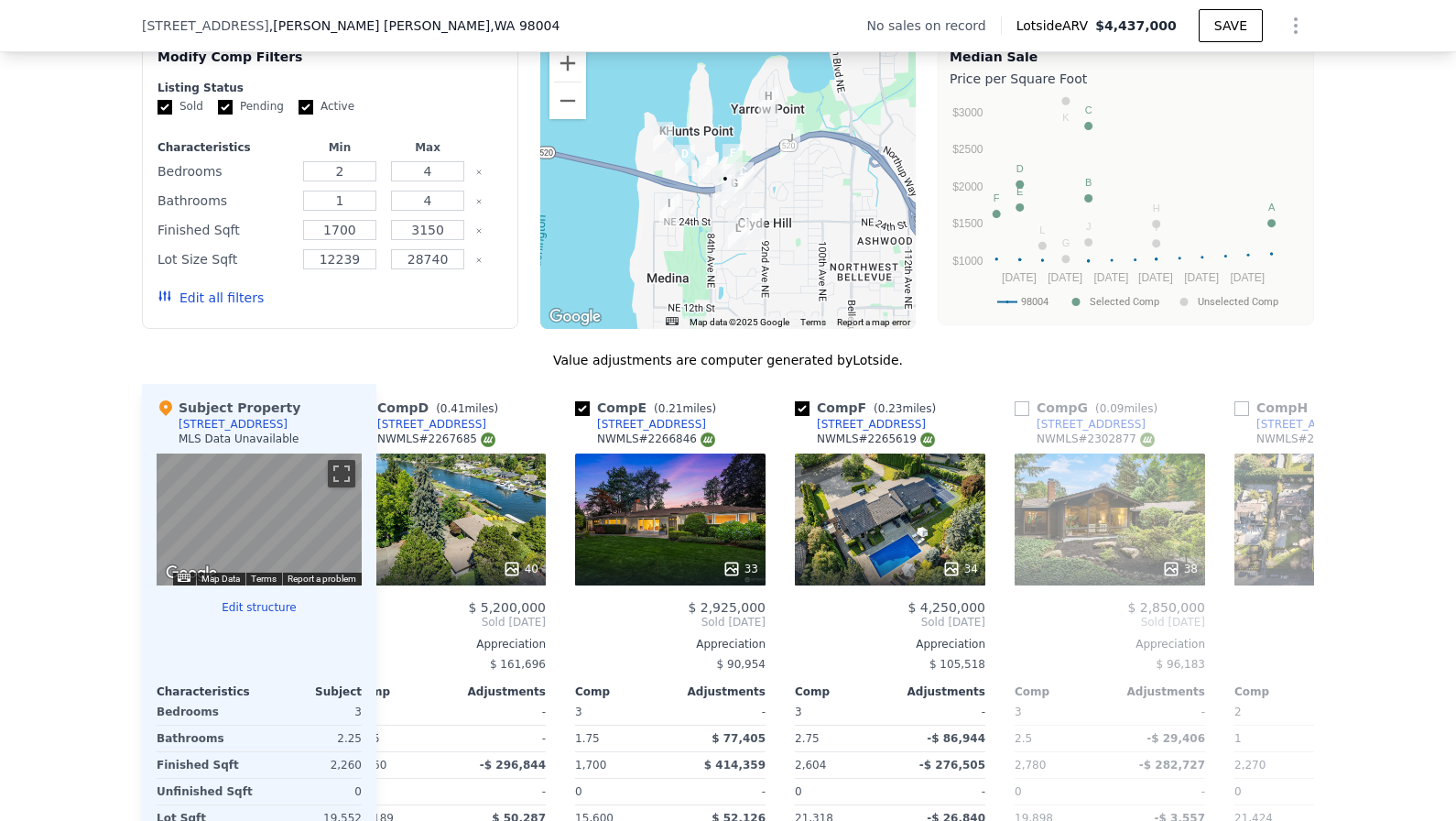
scroll to position [0, 706]
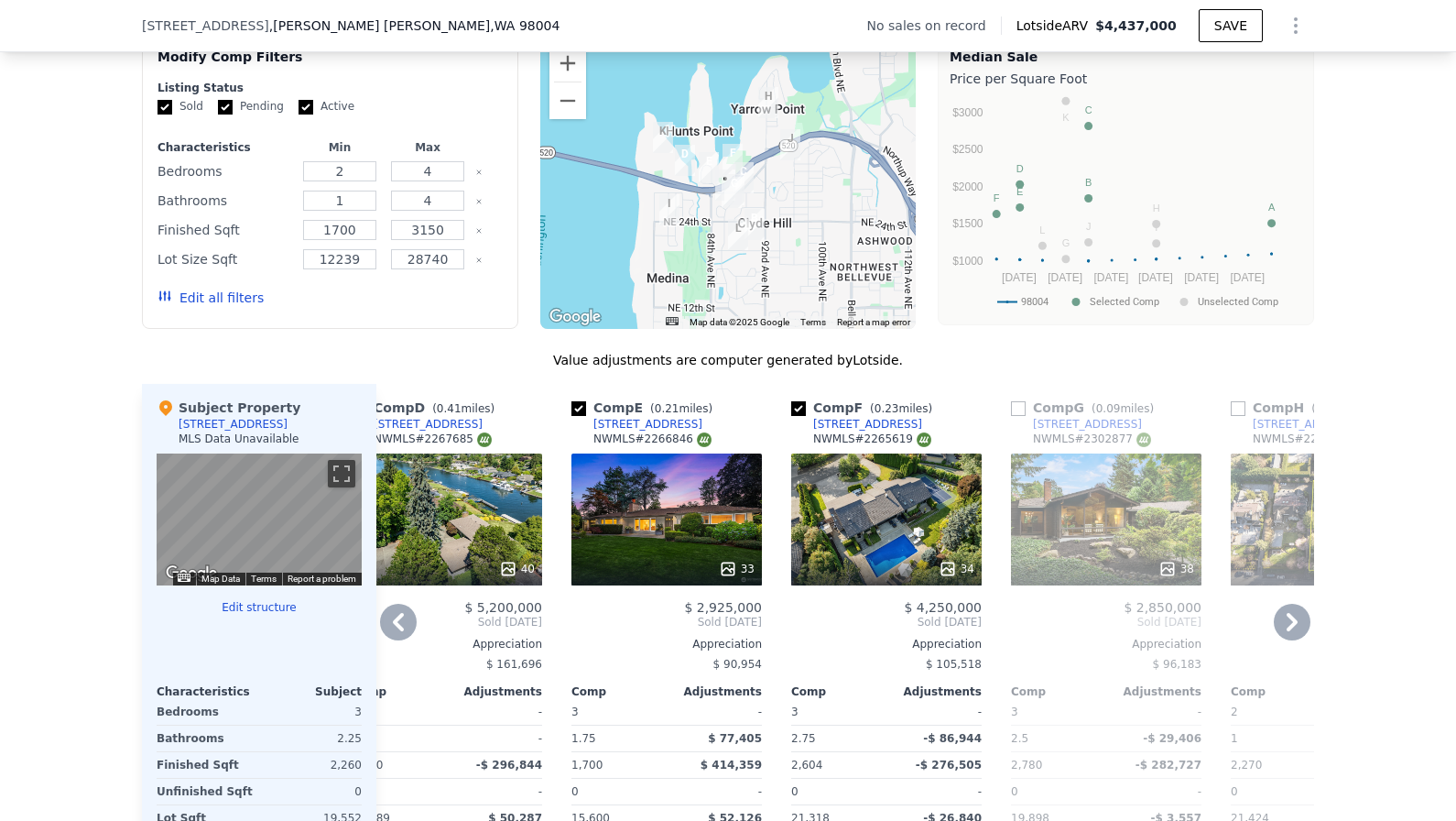
click at [1064, 475] on div "38" at bounding box center [1106, 519] width 190 height 132
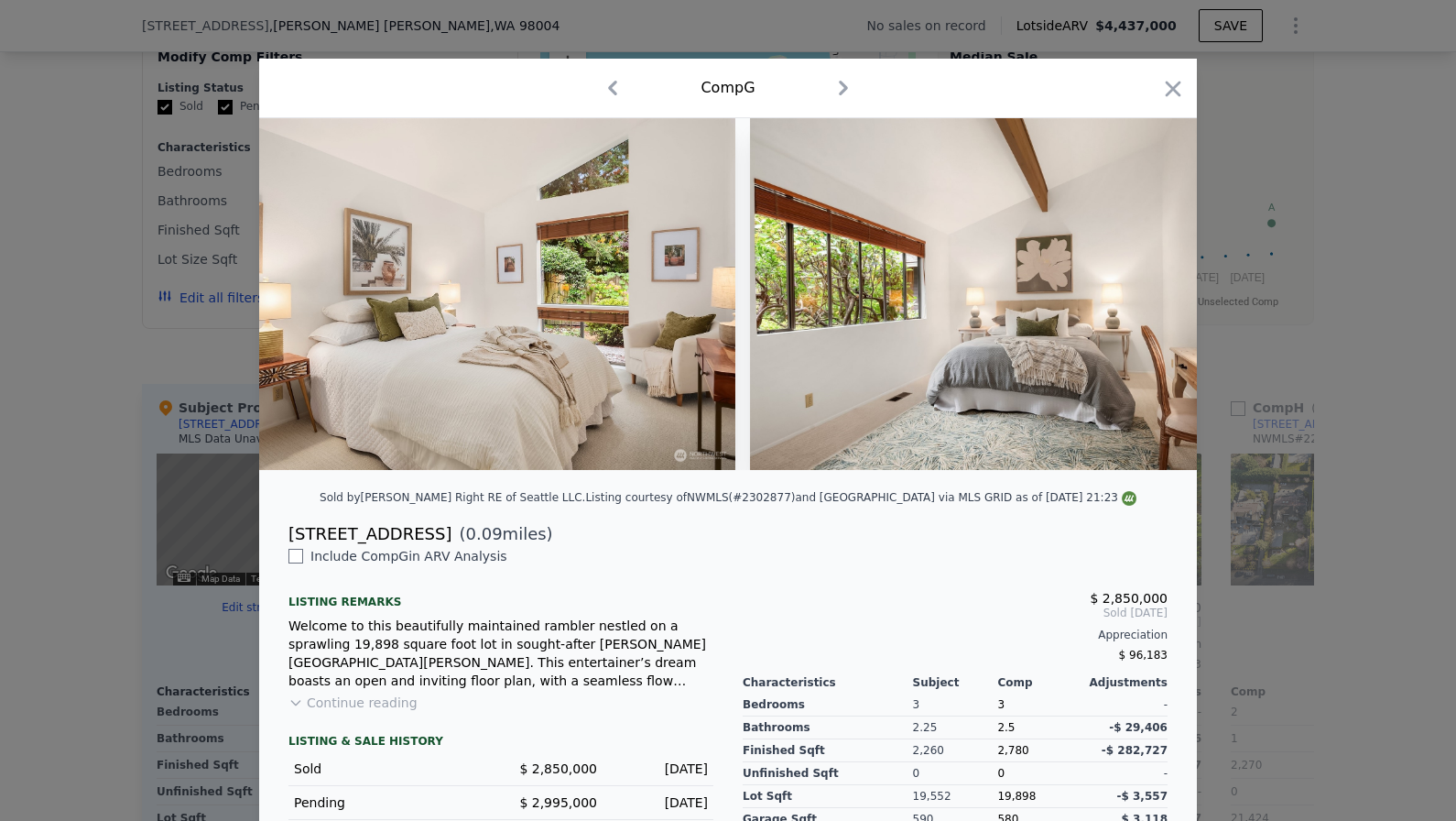
scroll to position [0, 12187]
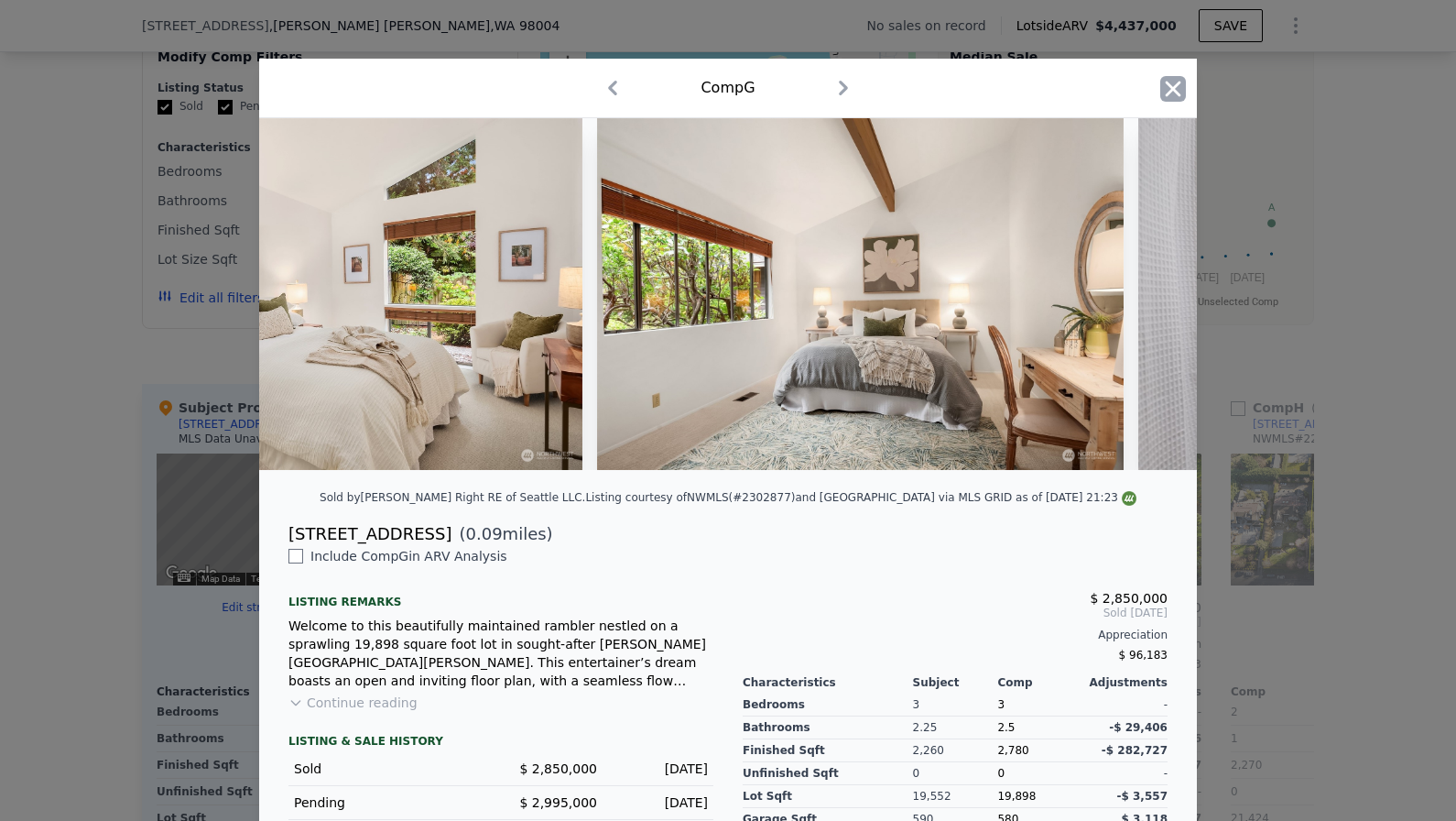
click at [1161, 88] on icon "button" at bounding box center [1172, 89] width 26 height 26
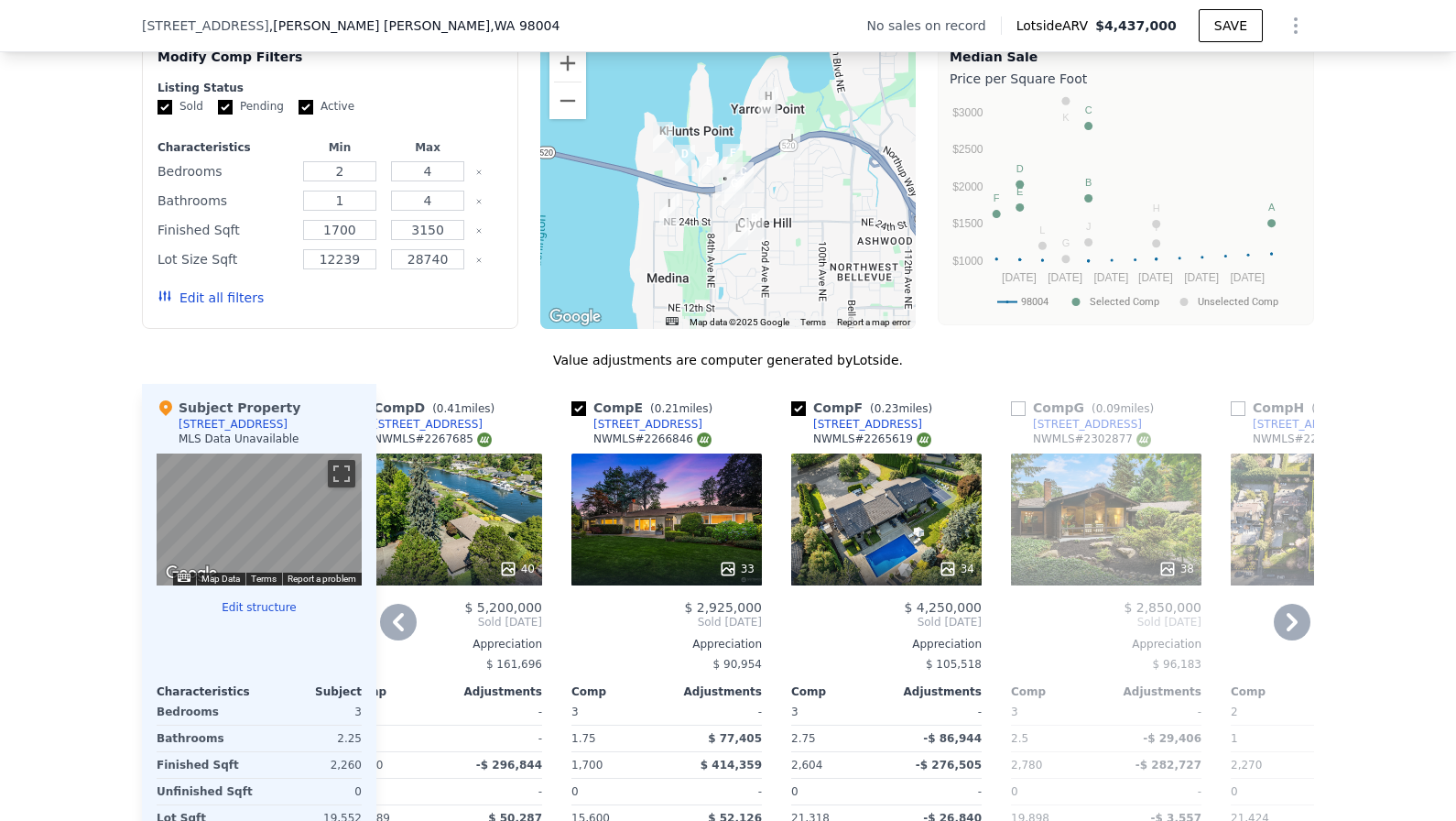
click at [1021, 410] on input "checkbox" at bounding box center [1018, 408] width 14 height 14
checkbox input "true"
